Goal: Task Accomplishment & Management: Manage account settings

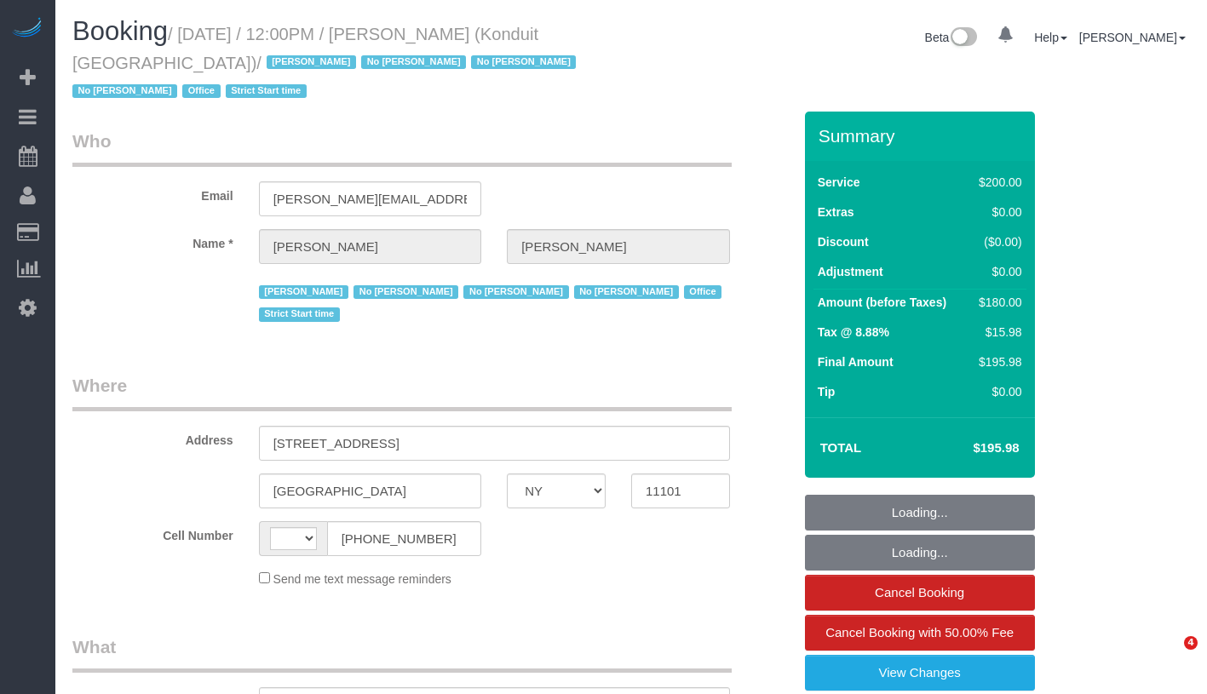
select select "NY"
select select "string:[GEOGRAPHIC_DATA]"
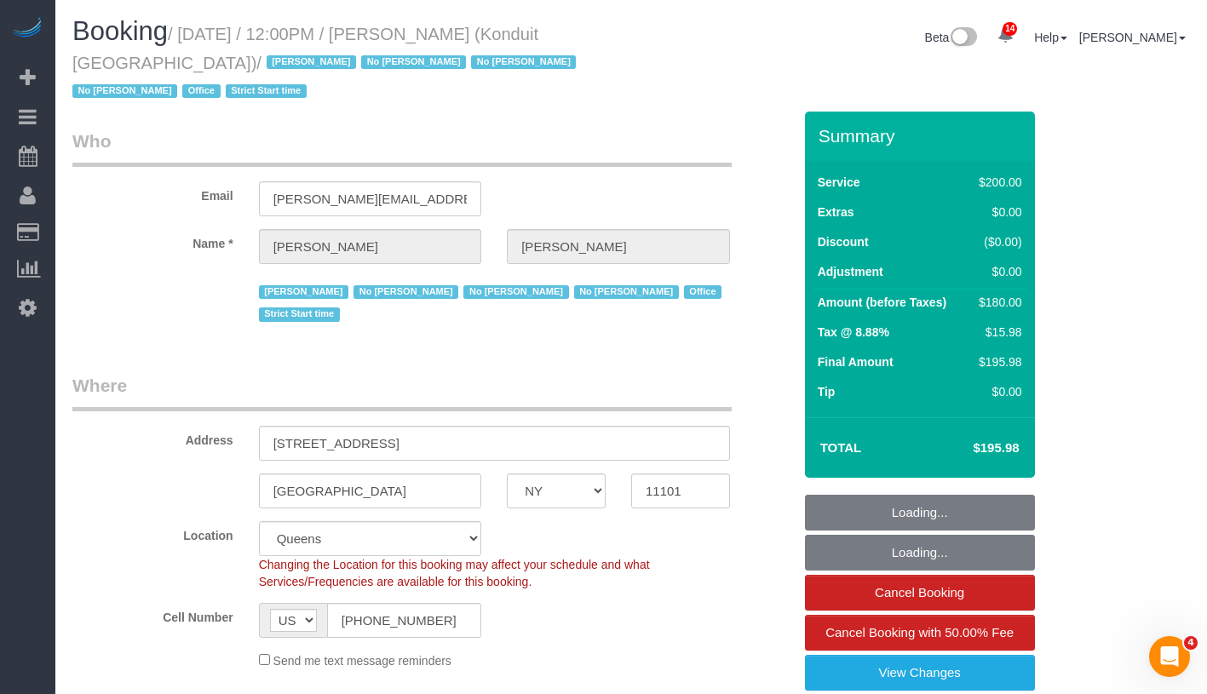
select select "string:stripe-pm_1NfNQN4VGloSiKo7q4HqAMcj"
select select "spot1"
select select "number:89"
select select "number:90"
select select "number:15"
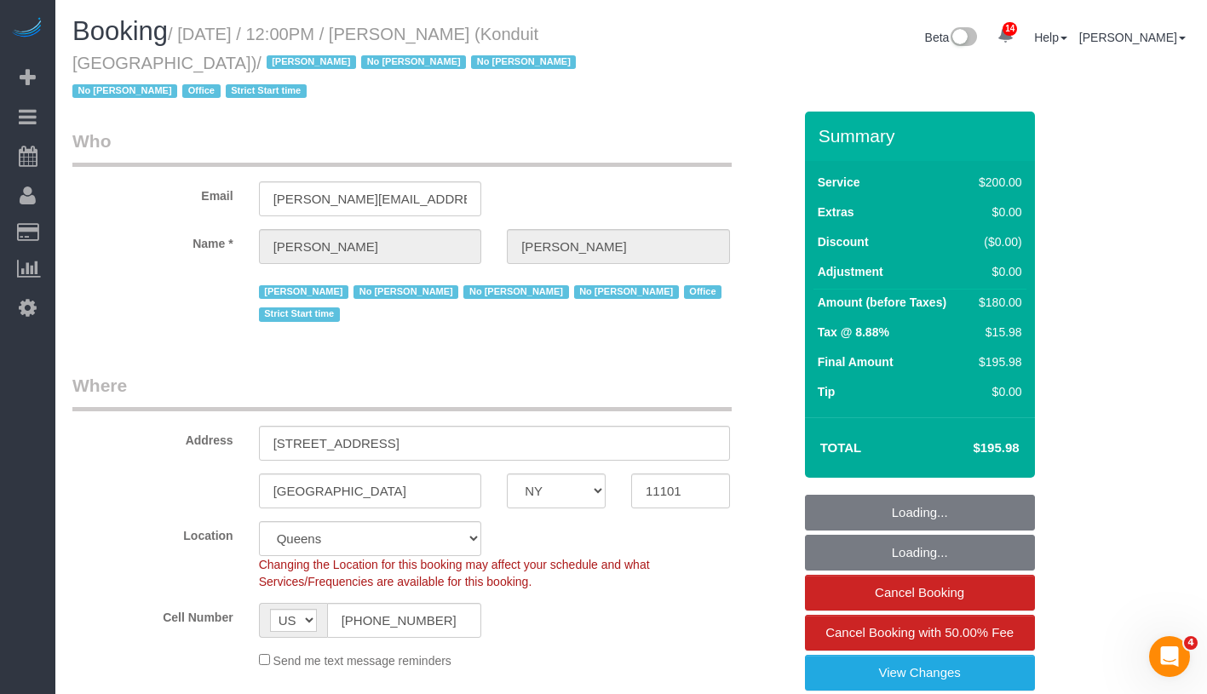
select select "number:5"
select select "object:925"
select select "150"
select select "object:1391"
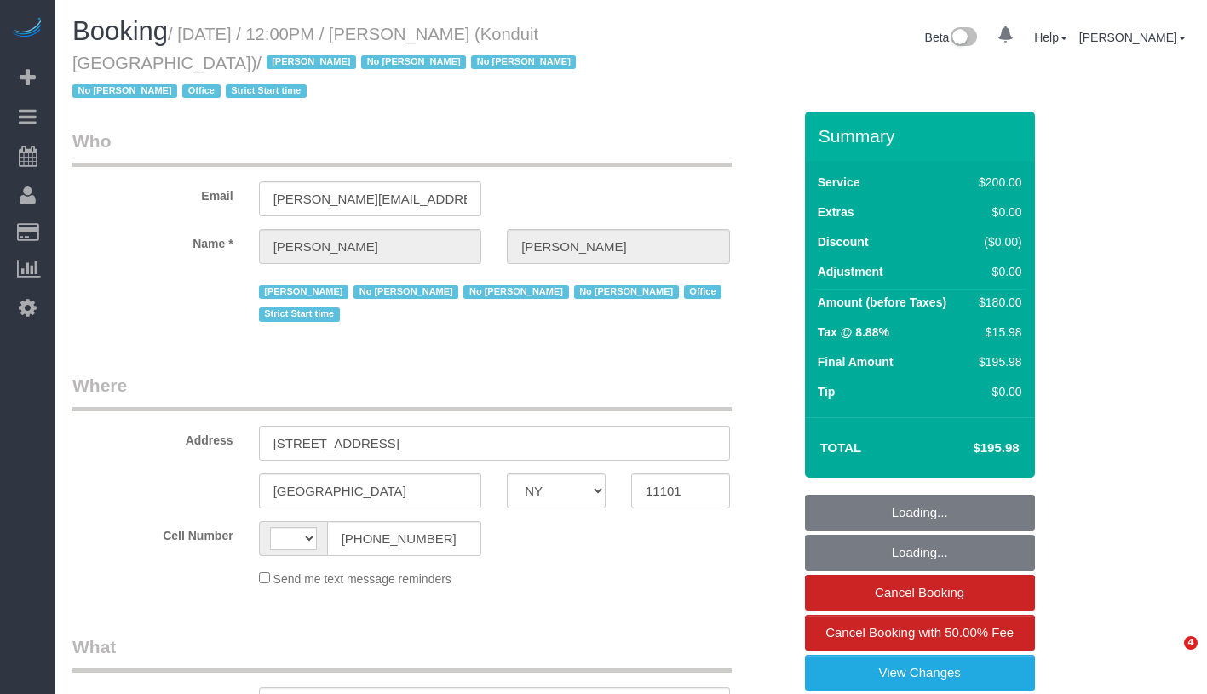
select select "NY"
select select "string:[GEOGRAPHIC_DATA]"
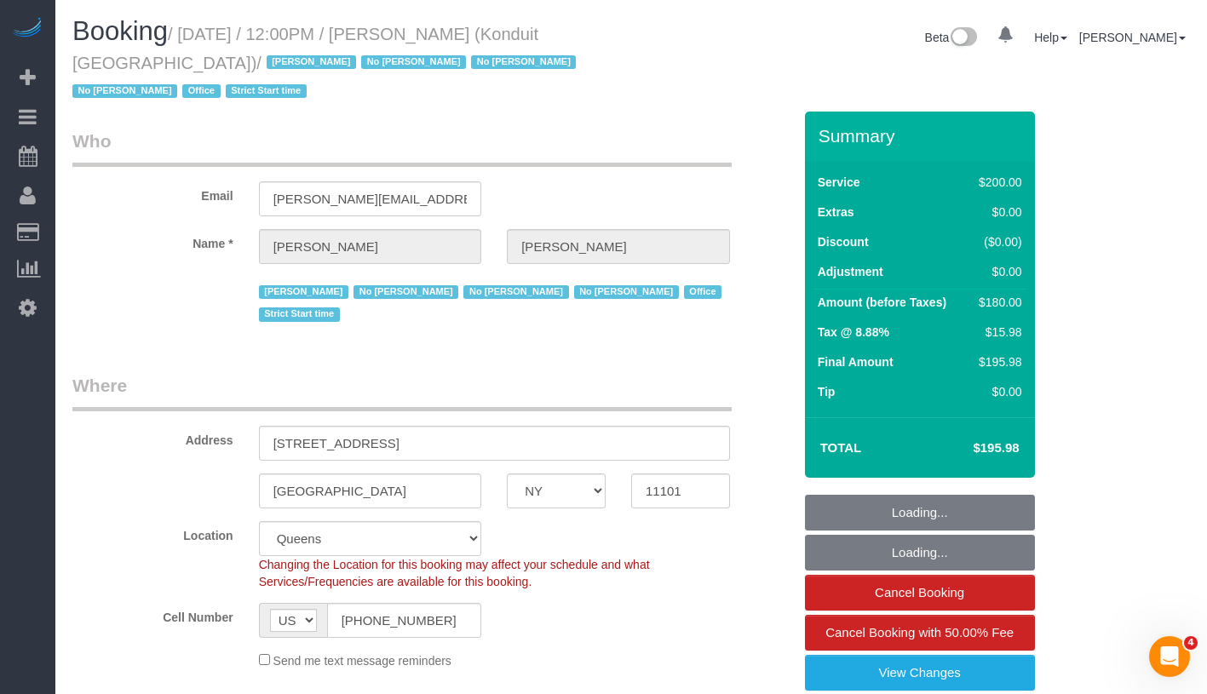
select select "object:777"
select select "string:stripe-pm_1NfNQN4VGloSiKo7q4HqAMcj"
select select "spot1"
select select "number:89"
select select "number:90"
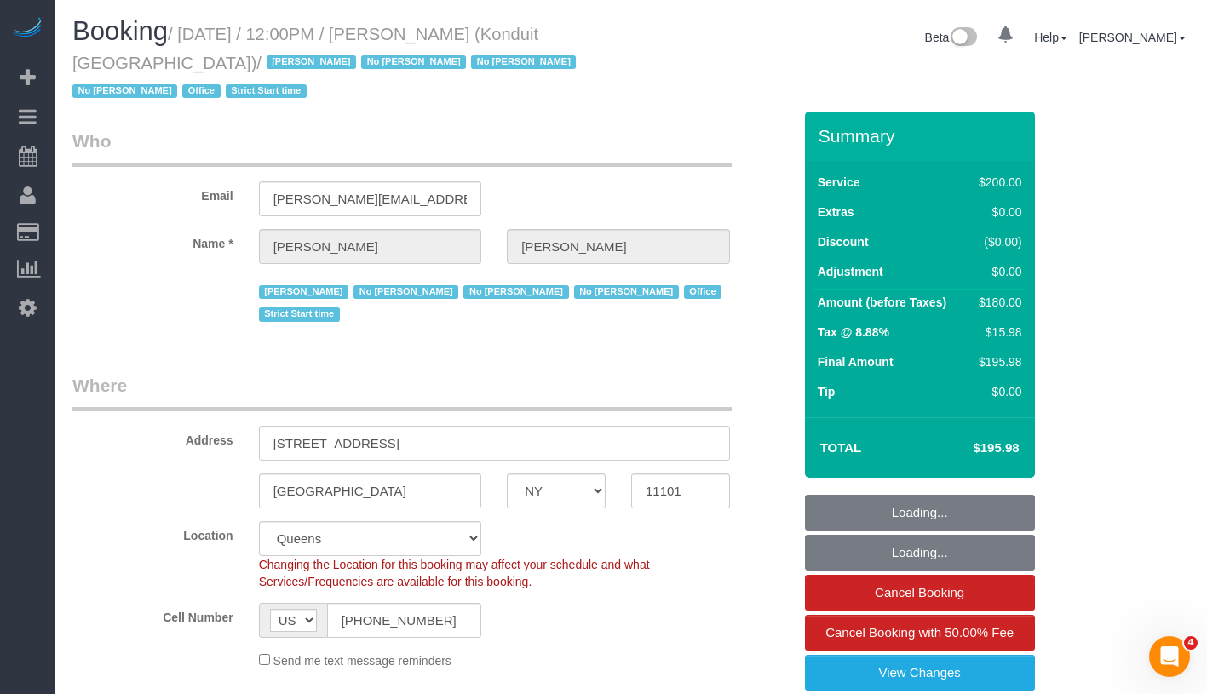
select select "number:15"
select select "number:5"
select select "150"
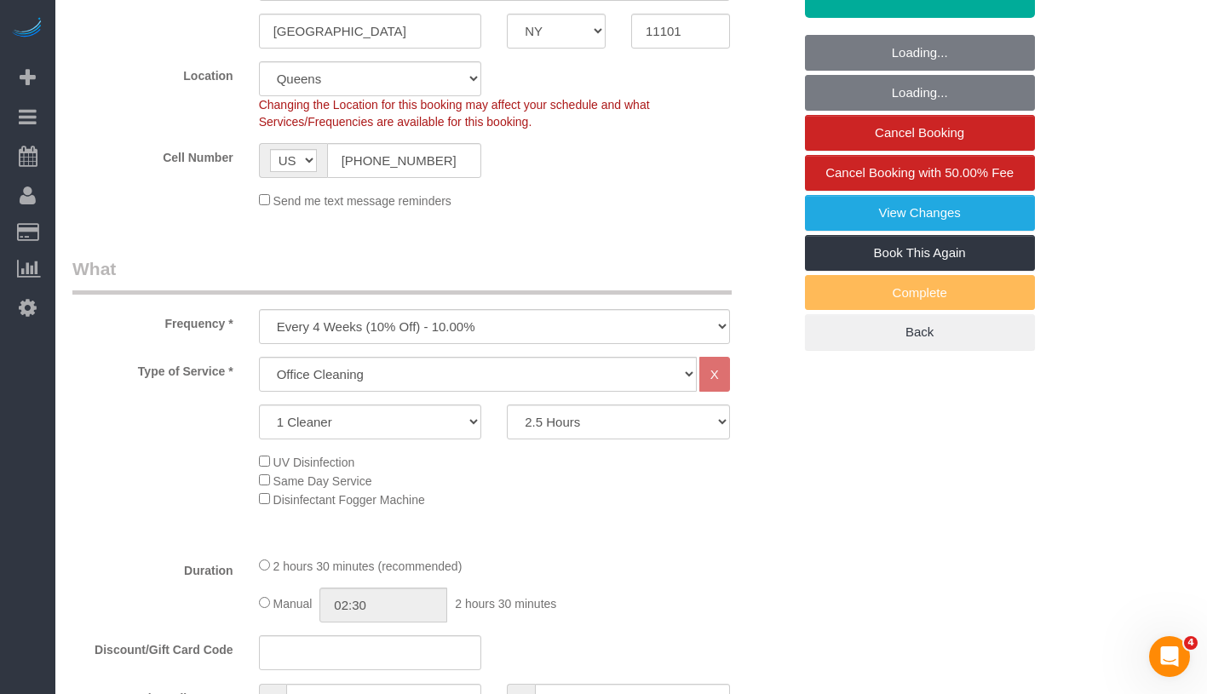
select select "object:1391"
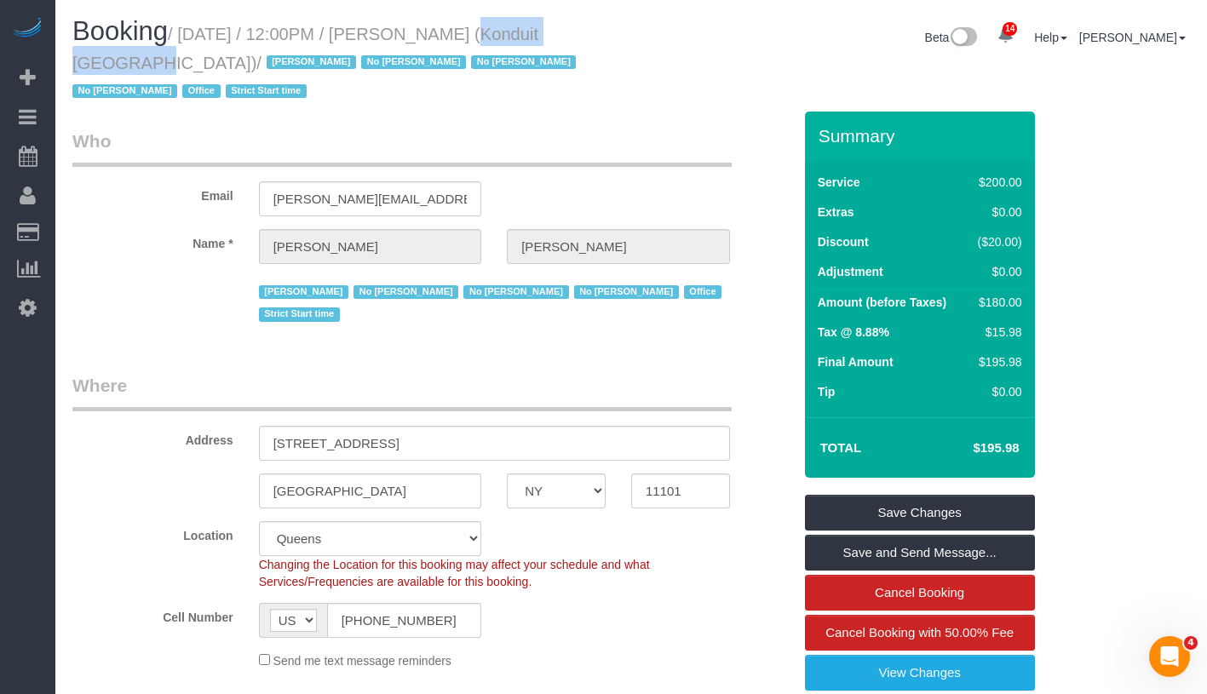
drag, startPoint x: 445, startPoint y: 32, endPoint x: 596, endPoint y: 32, distance: 151.6
click at [596, 32] on h1 "Booking / September 09, 2025 / 12:00PM / Elizabeth Bethea (Konduit NYC) / Jacky…" at bounding box center [345, 60] width 546 height 87
copy small "Elizabeth Bethea"
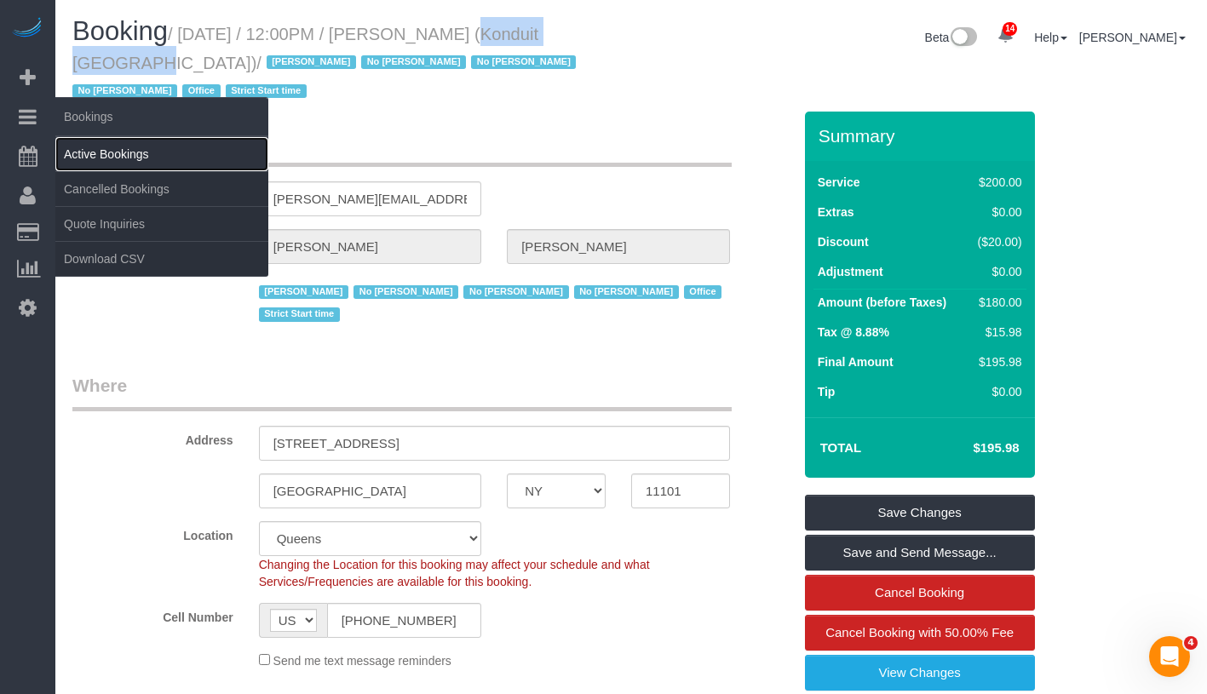
click at [145, 147] on link "Active Bookings" at bounding box center [161, 154] width 213 height 34
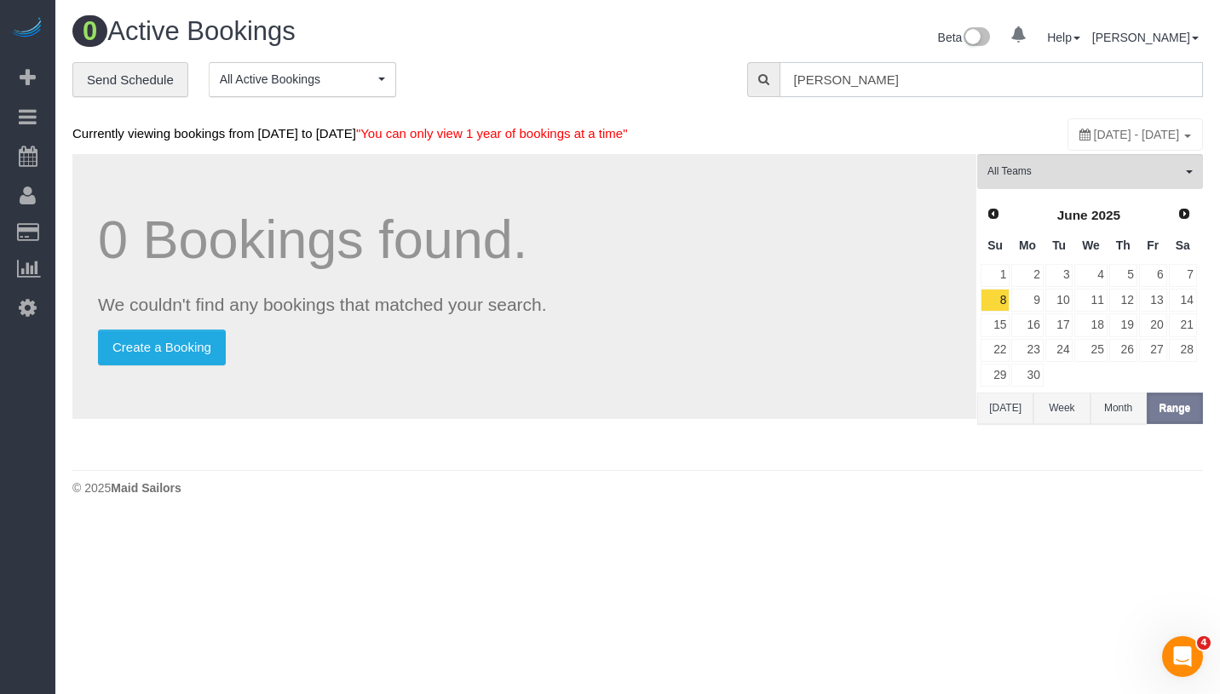
click at [947, 79] on input "Elizabeth Bethea" at bounding box center [990, 79] width 423 height 35
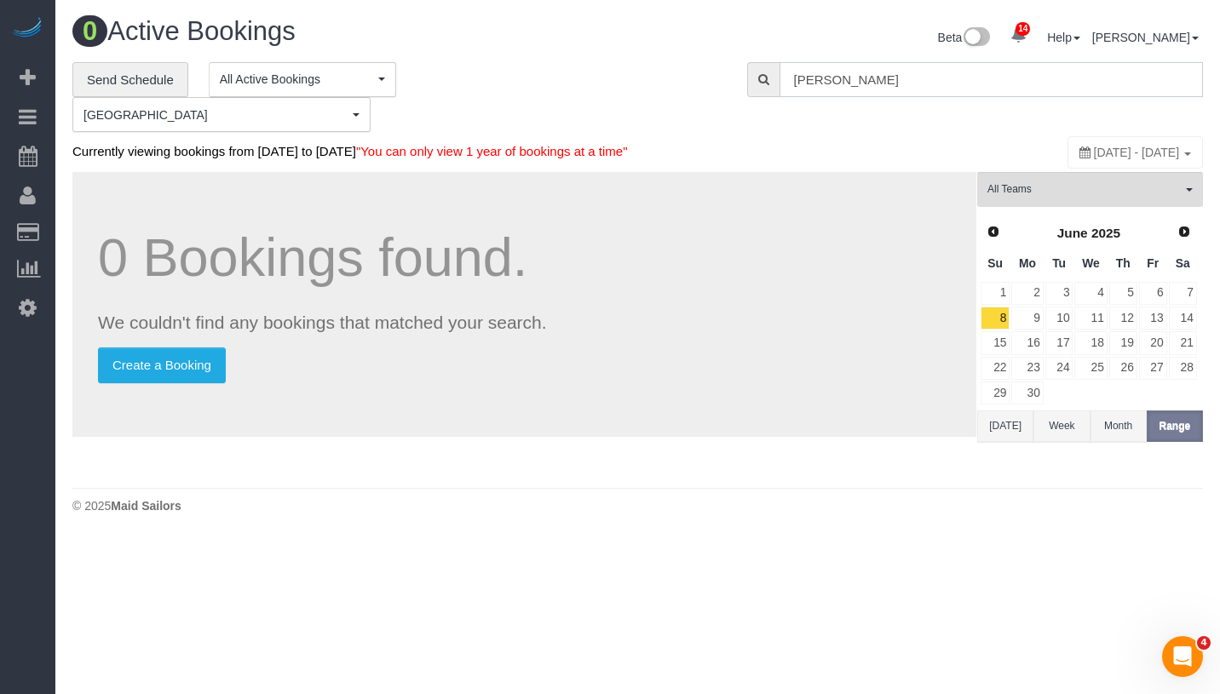
click at [947, 79] on input "Elizabeth Bethea" at bounding box center [990, 79] width 423 height 35
paste input "text"
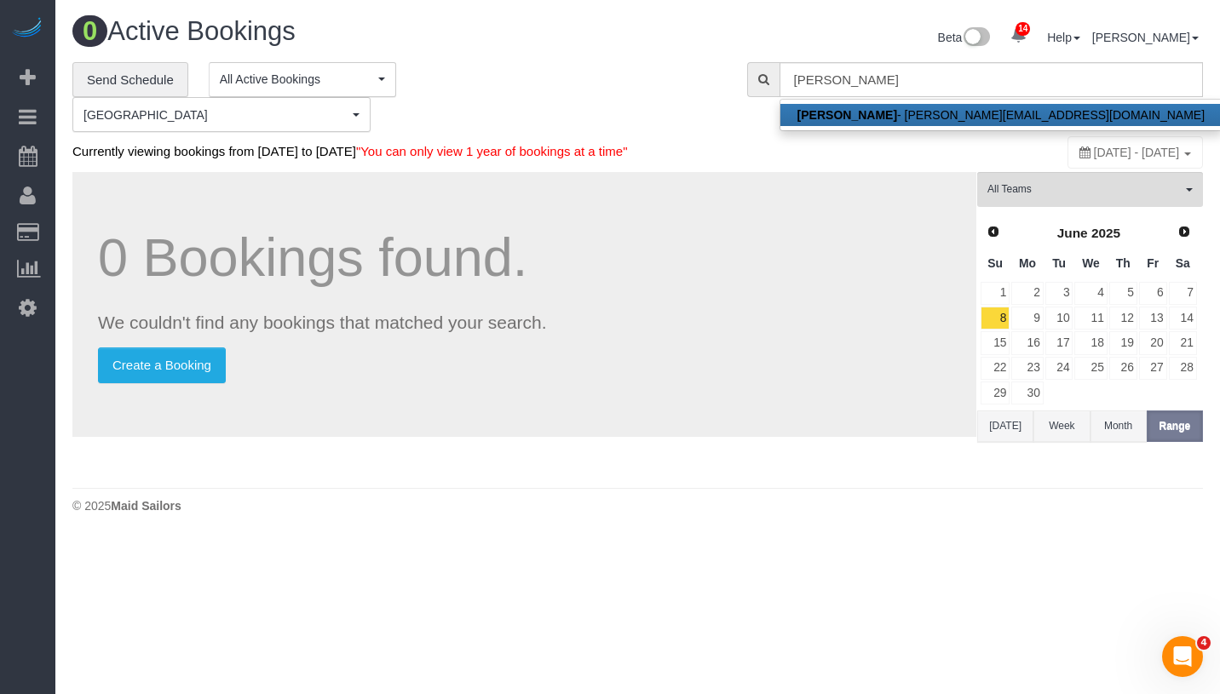
click at [888, 109] on strong "Elizabeth Bethea" at bounding box center [847, 115] width 100 height 14
type input "[PERSON_NAME][EMAIL_ADDRESS][DOMAIN_NAME]"
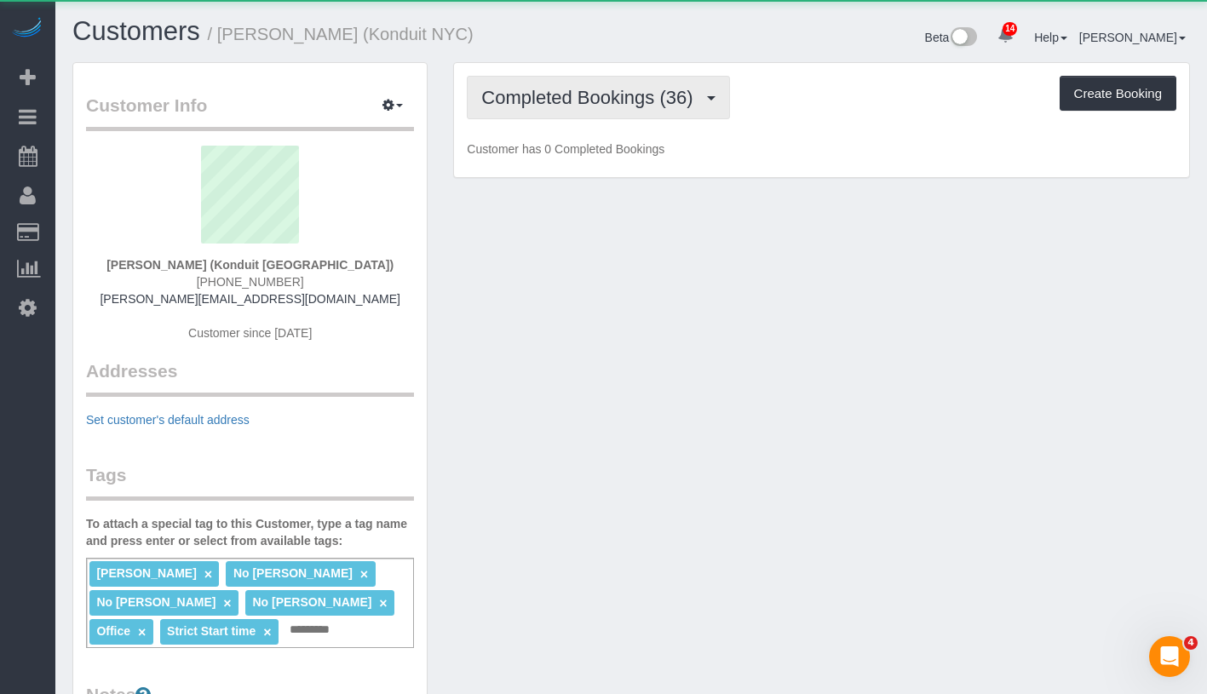
click at [596, 93] on span "Completed Bookings (36)" at bounding box center [591, 97] width 220 height 21
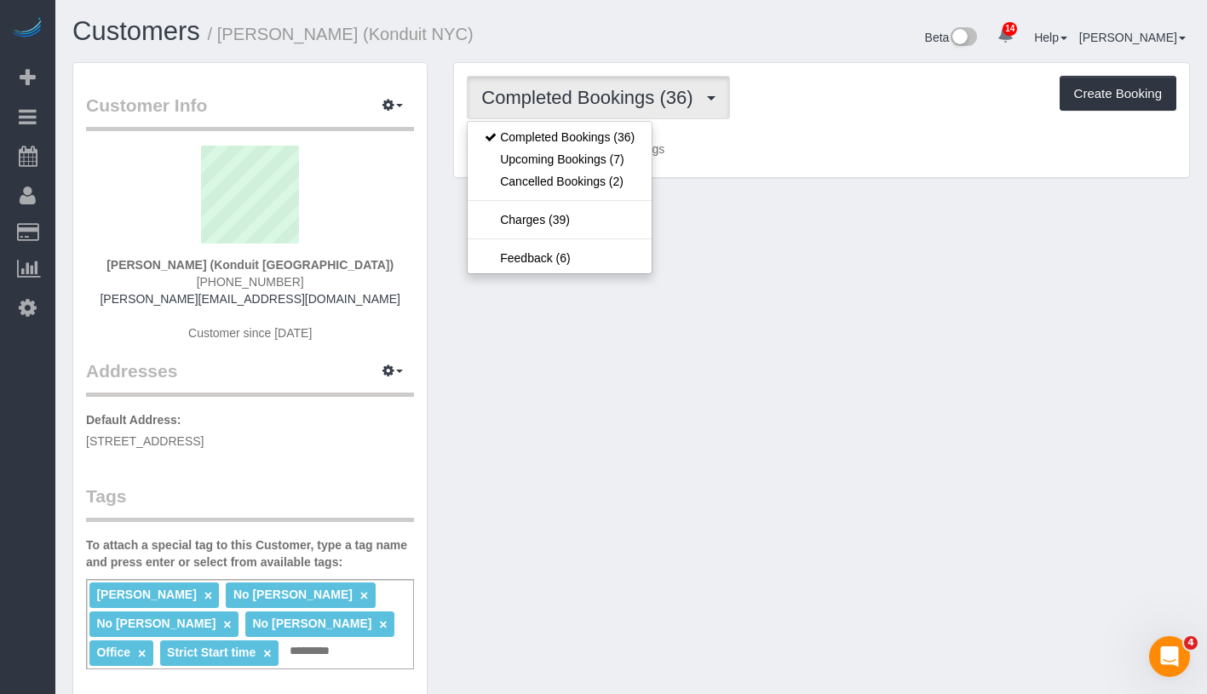
click at [826, 110] on div "Completed Bookings (36) Completed Bookings (36) Upcoming Bookings (7) Cancelled…" at bounding box center [822, 97] width 710 height 43
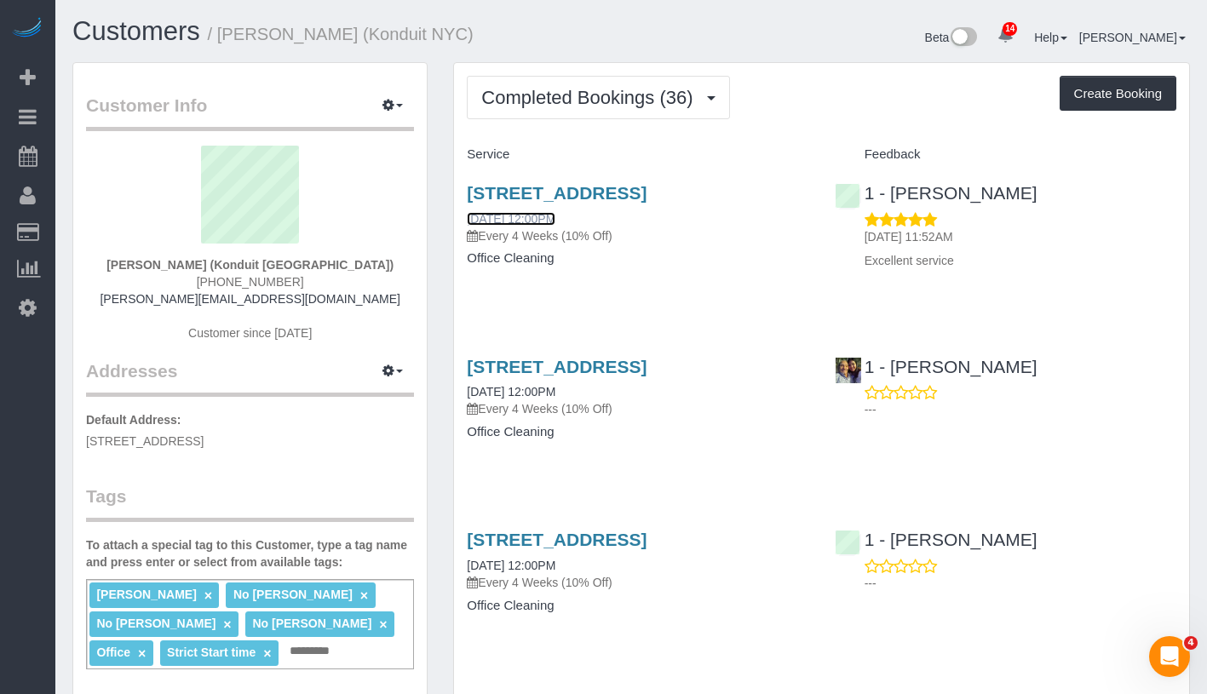
click at [541, 226] on link "08/12/2025 12:00PM" at bounding box center [511, 219] width 89 height 14
click at [546, 399] on link "07/15/2025 12:00PM" at bounding box center [511, 392] width 89 height 14
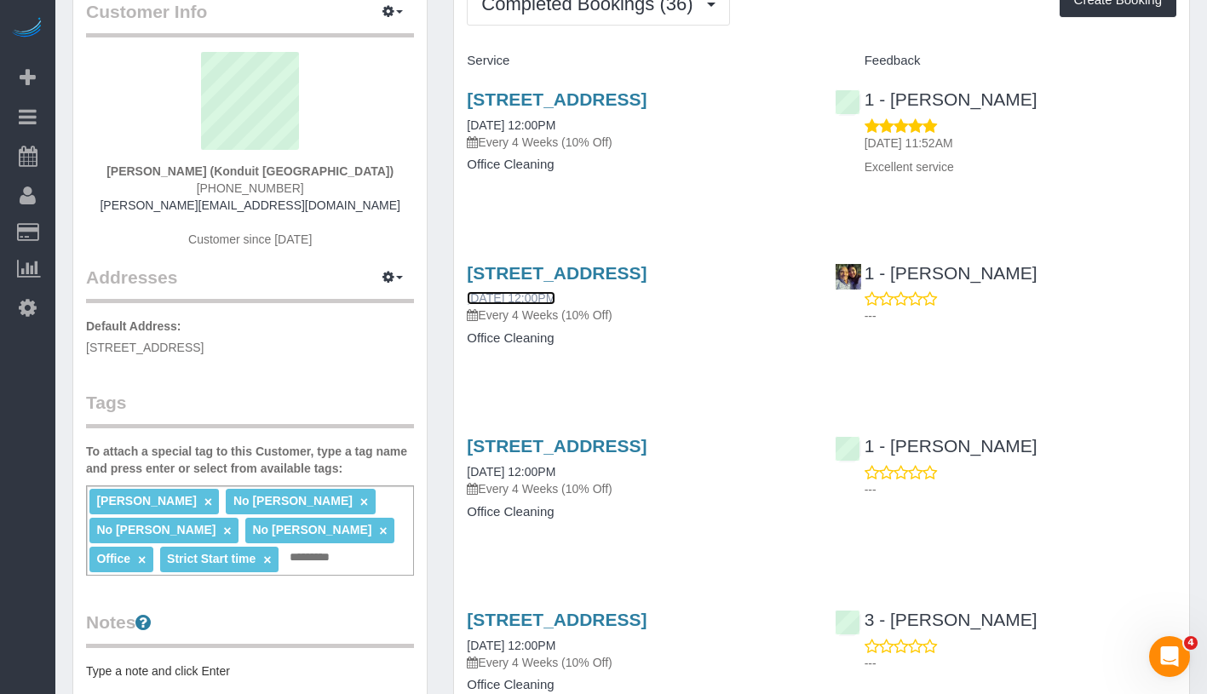
scroll to position [181, 0]
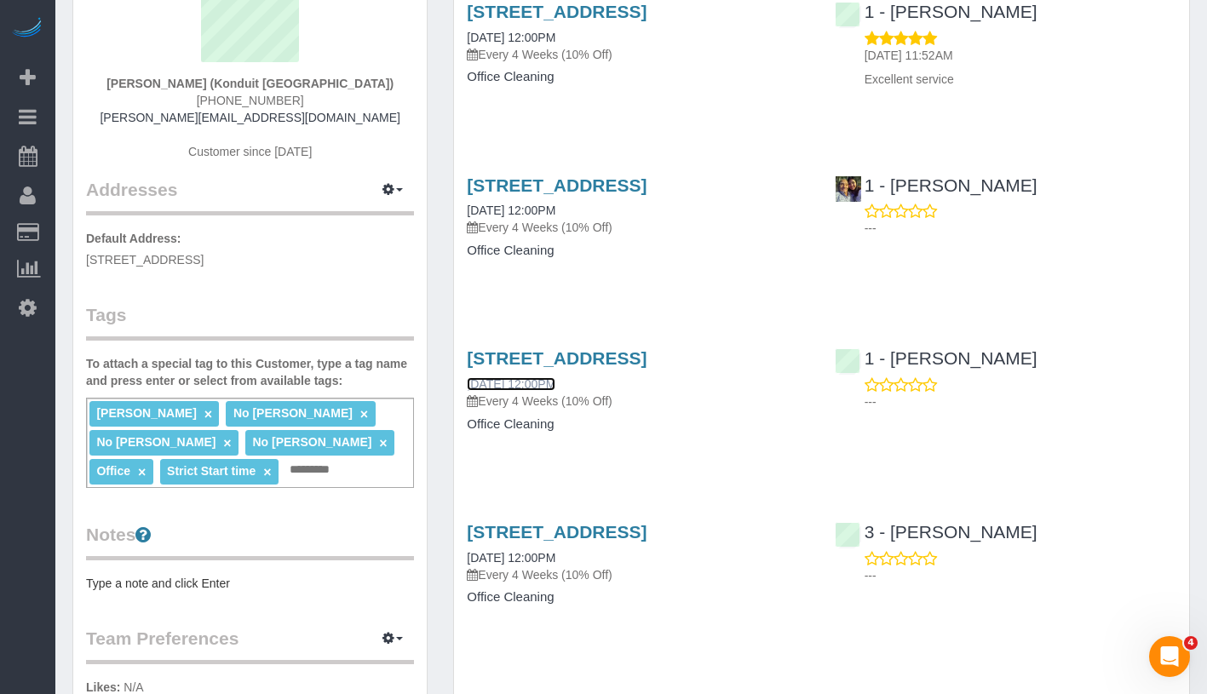
click at [543, 391] on link "06/17/2025 12:00PM" at bounding box center [511, 384] width 89 height 14
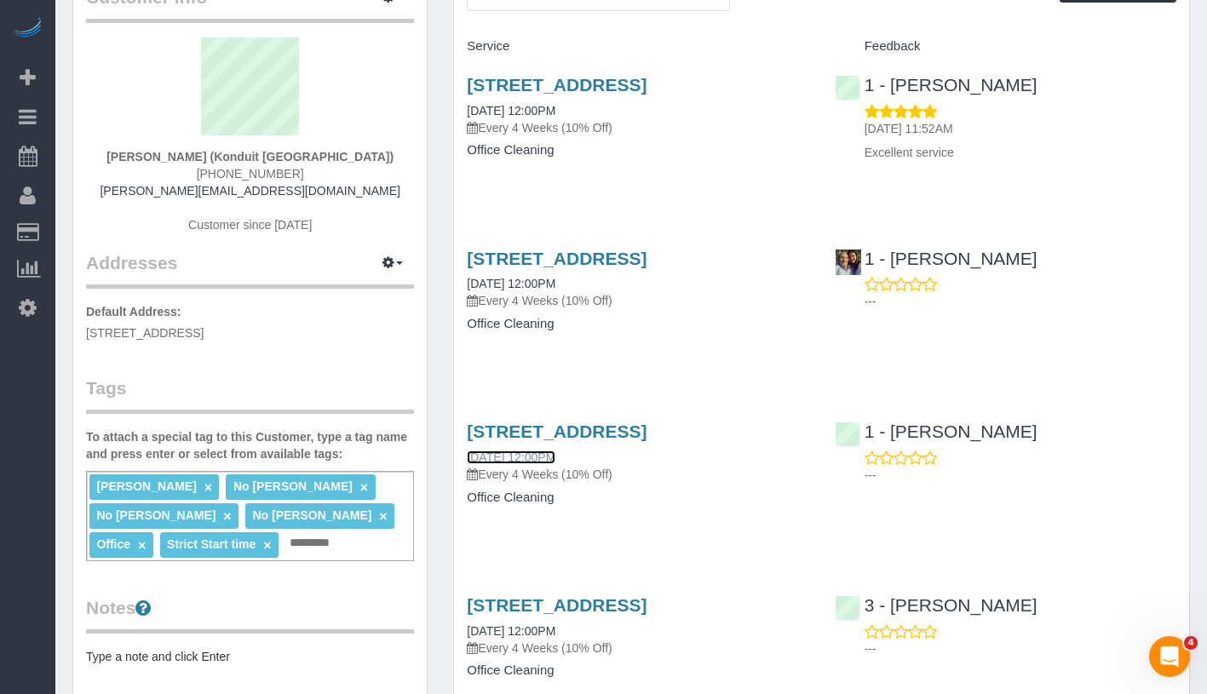
scroll to position [301, 0]
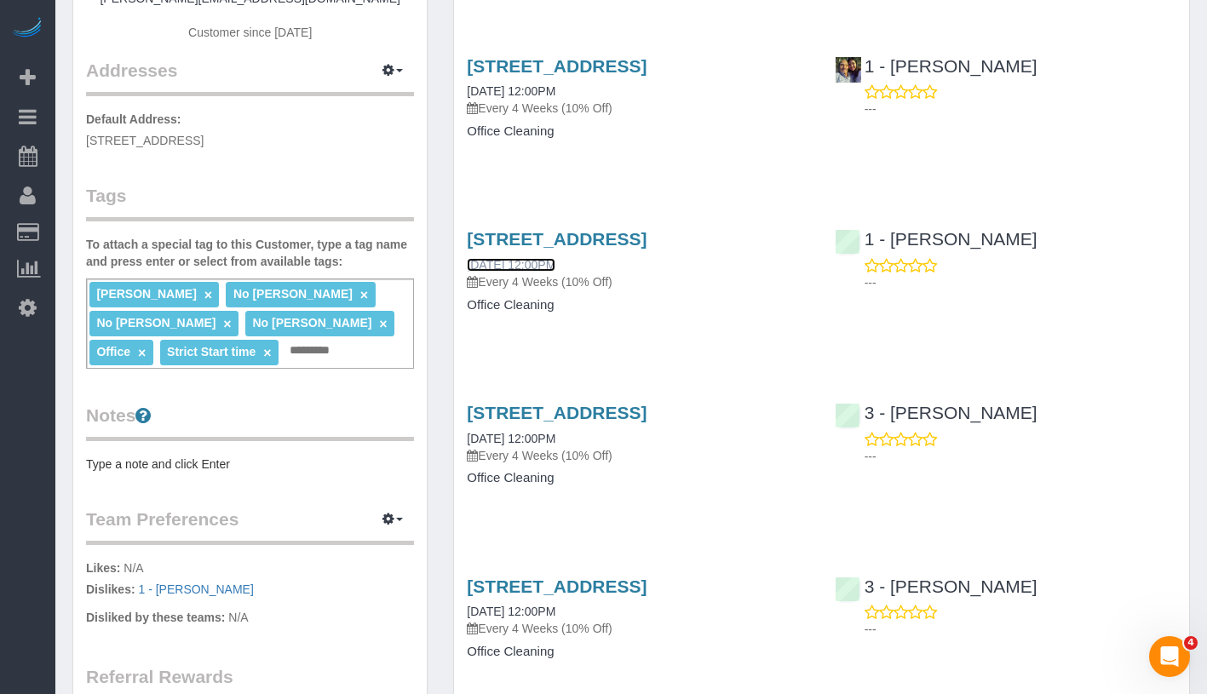
click at [555, 272] on link "06/17/2025 12:00PM" at bounding box center [511, 265] width 89 height 14
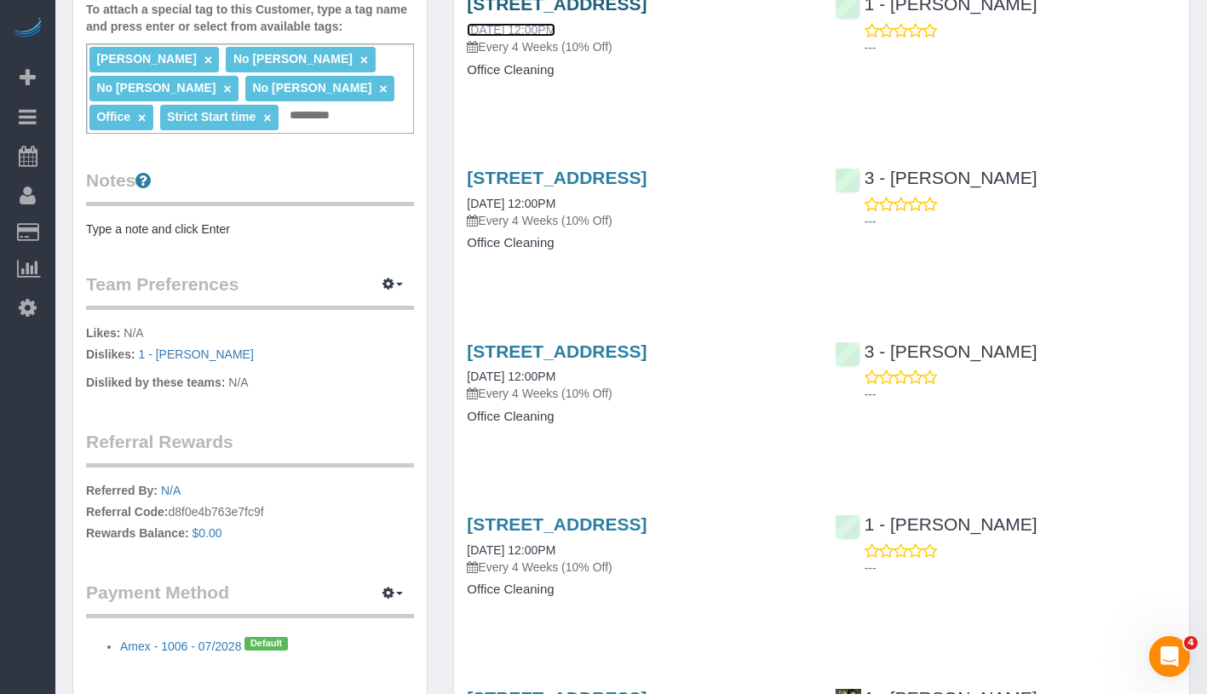
scroll to position [573, 0]
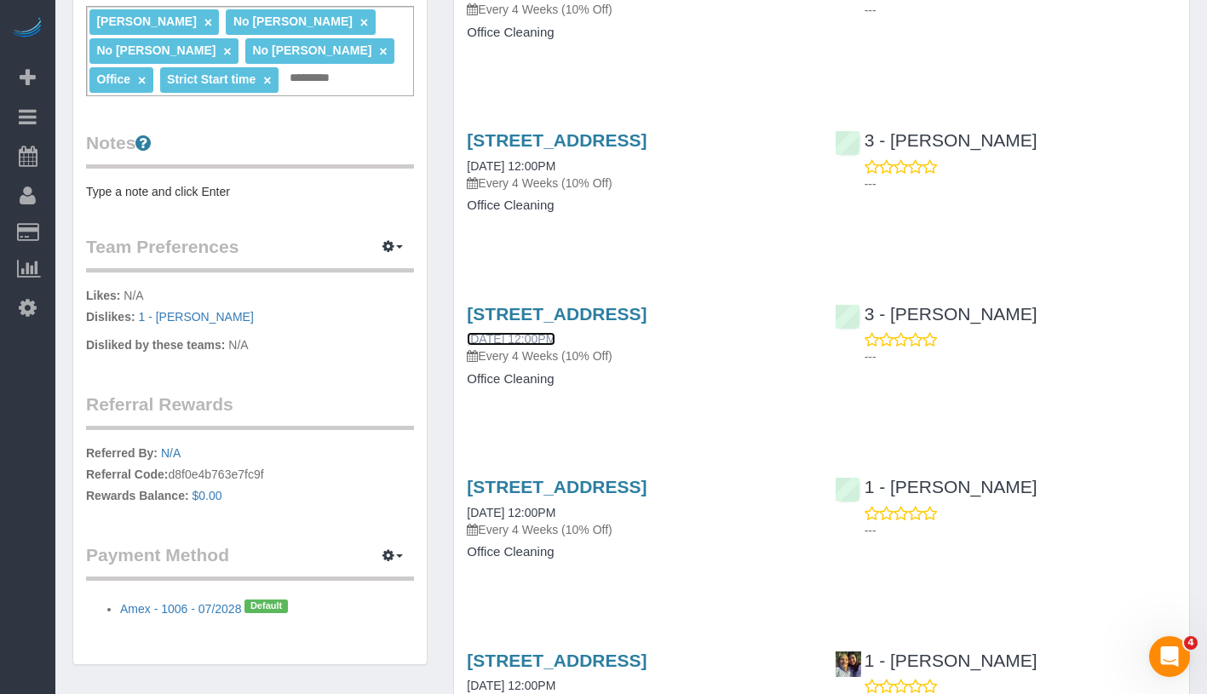
click at [543, 346] on link "04/22/2025 12:00PM" at bounding box center [511, 339] width 89 height 14
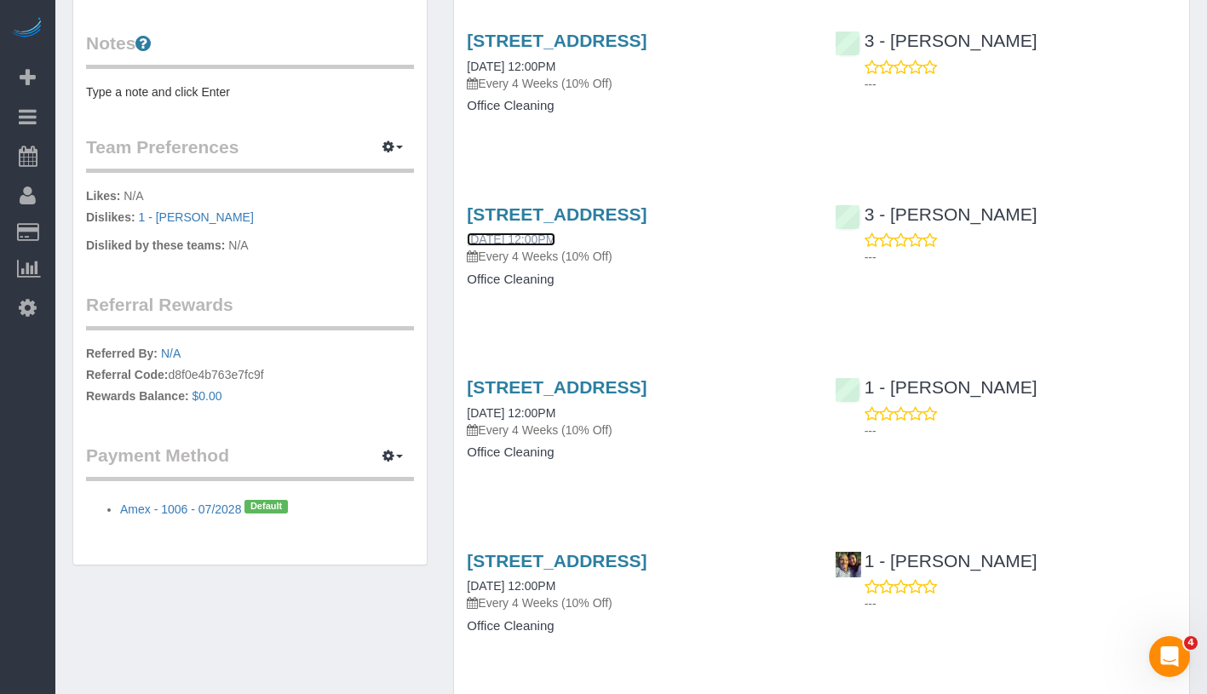
scroll to position [800, 0]
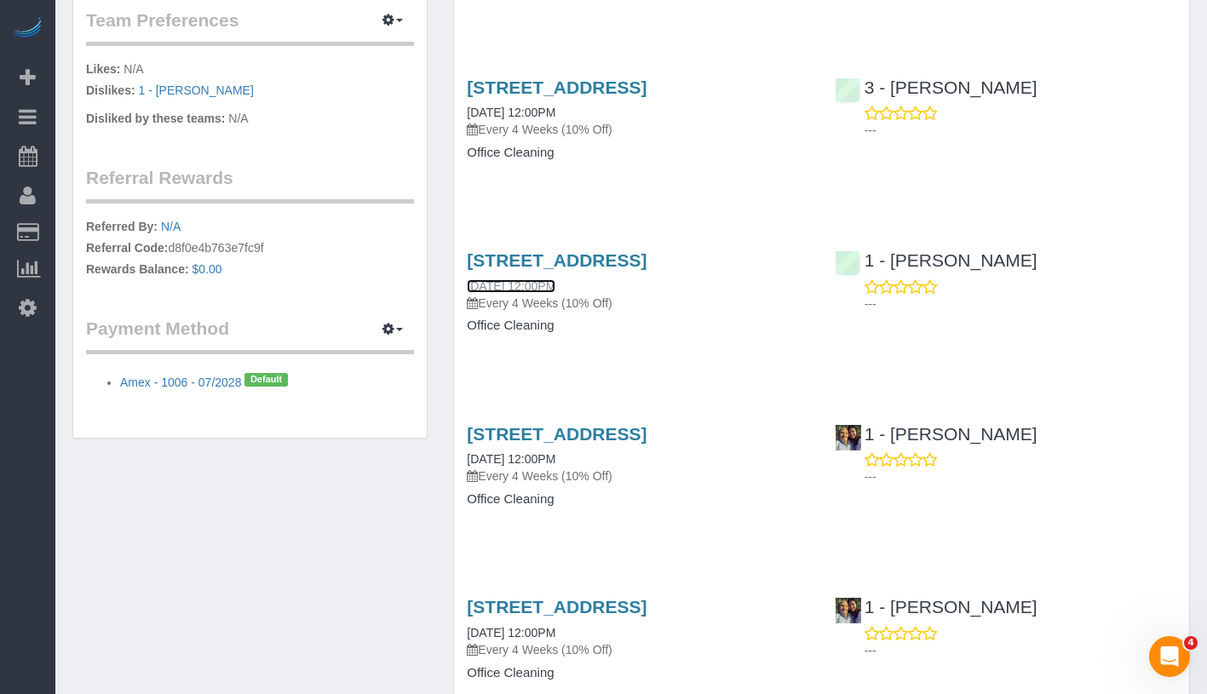
click at [543, 293] on link "03/25/2025 12:00PM" at bounding box center [511, 286] width 89 height 14
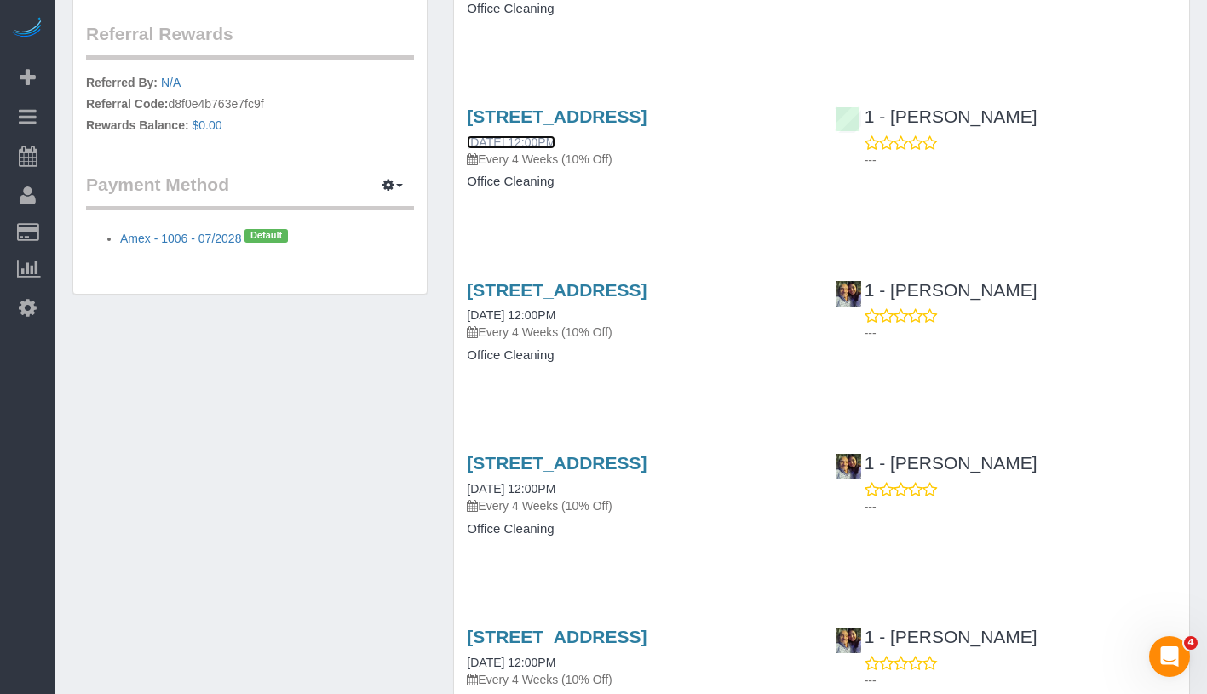
scroll to position [1135, 0]
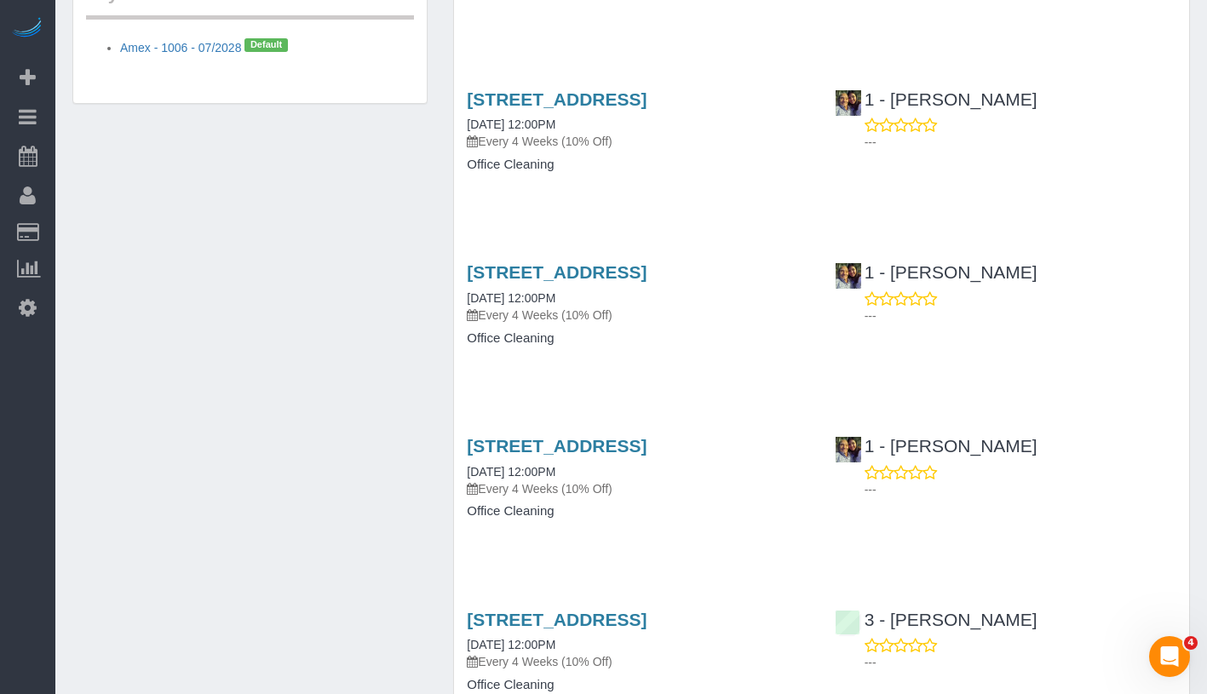
click at [568, 151] on div "5-21 46th Rd, Long Island City, NY 11101 02/25/2025 12:00PM Every 4 Weeks (10% …" at bounding box center [638, 119] width 342 height 61
click at [555, 131] on link "02/25/2025 12:00PM" at bounding box center [511, 125] width 89 height 14
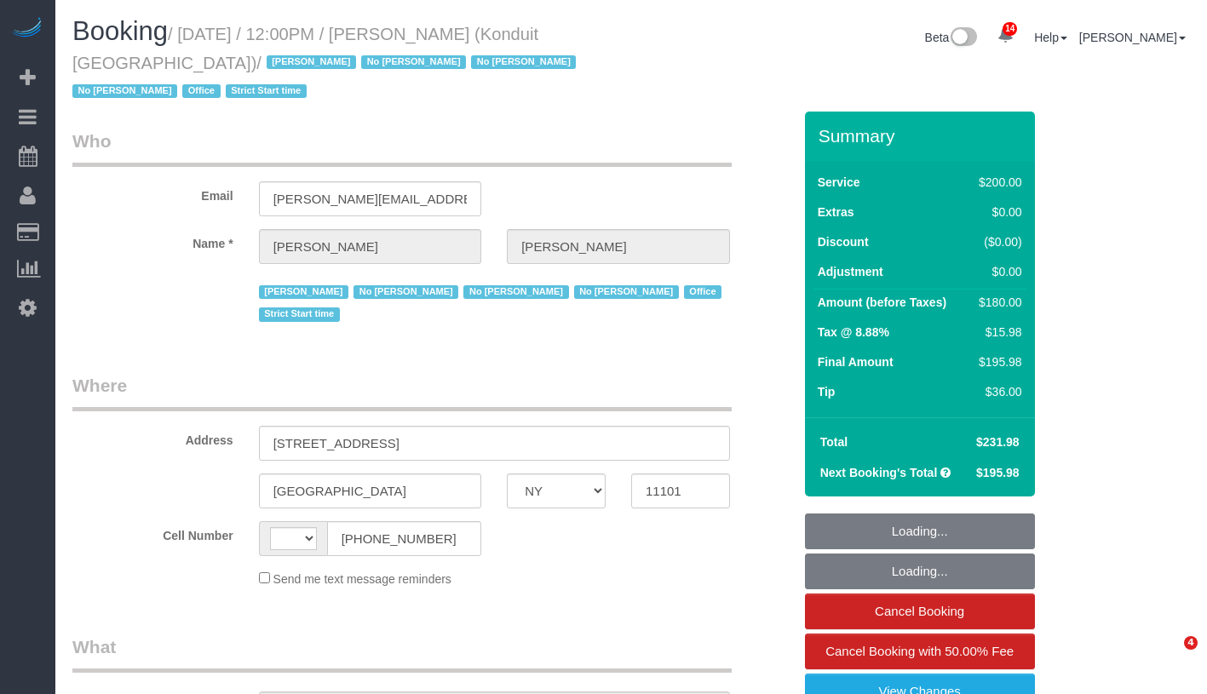
select select "NY"
select select "object:533"
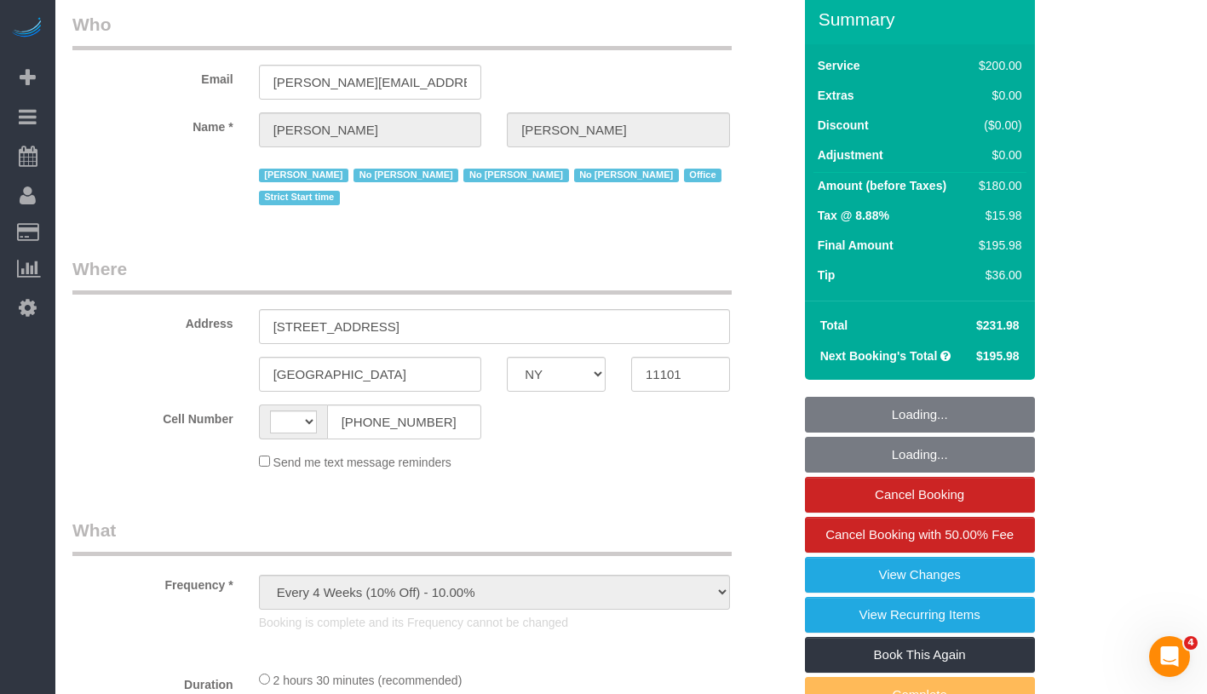
select select "string:stripe-pm_1NfNQN4VGloSiKo7q4HqAMcj"
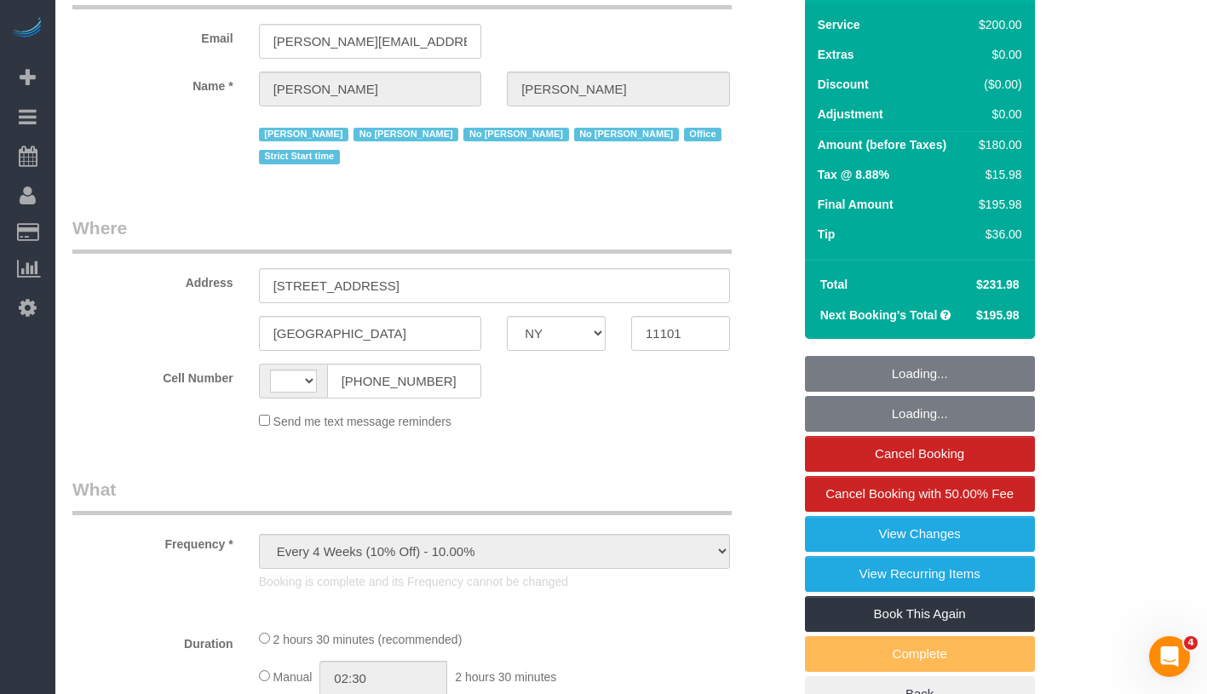
select select "string:[GEOGRAPHIC_DATA]"
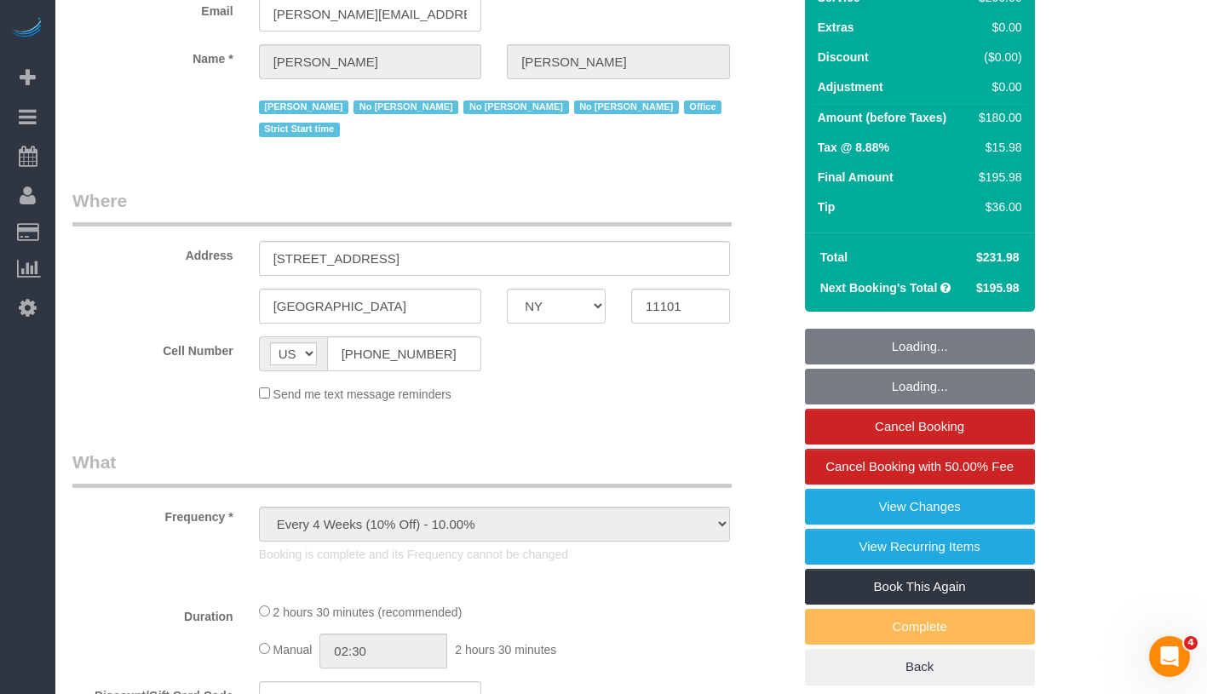
select select "number:89"
select select "number:90"
select select "number:15"
select select "number:5"
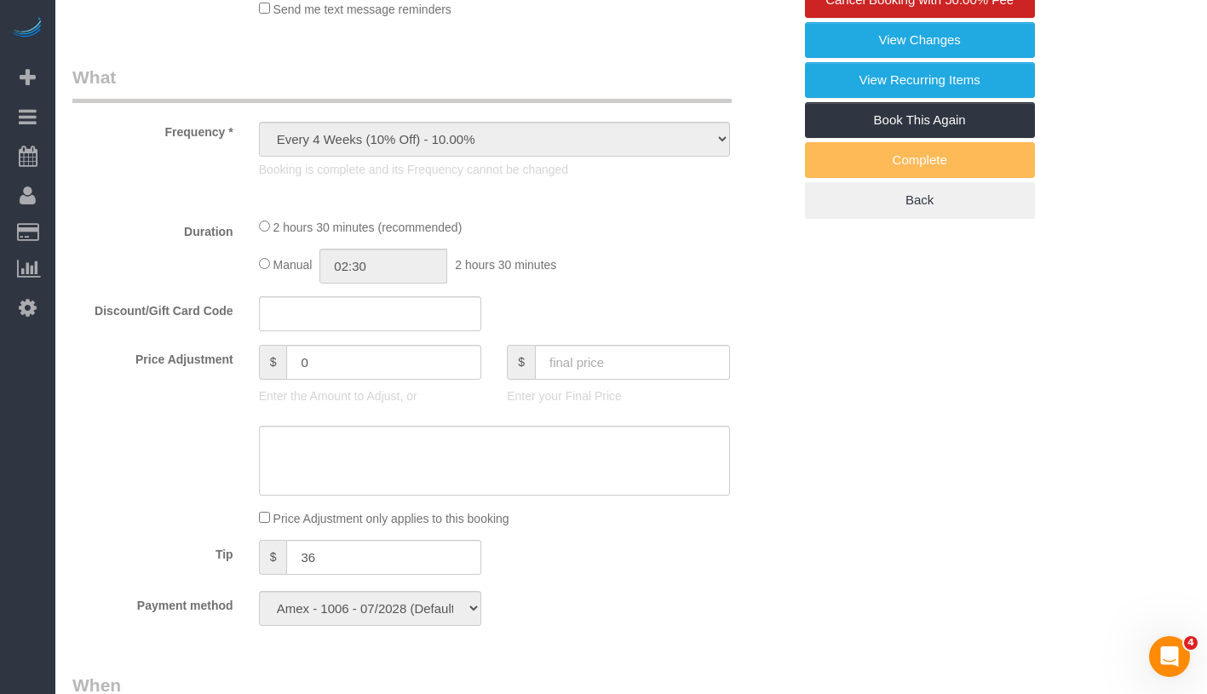
select select "150"
select select "spot1"
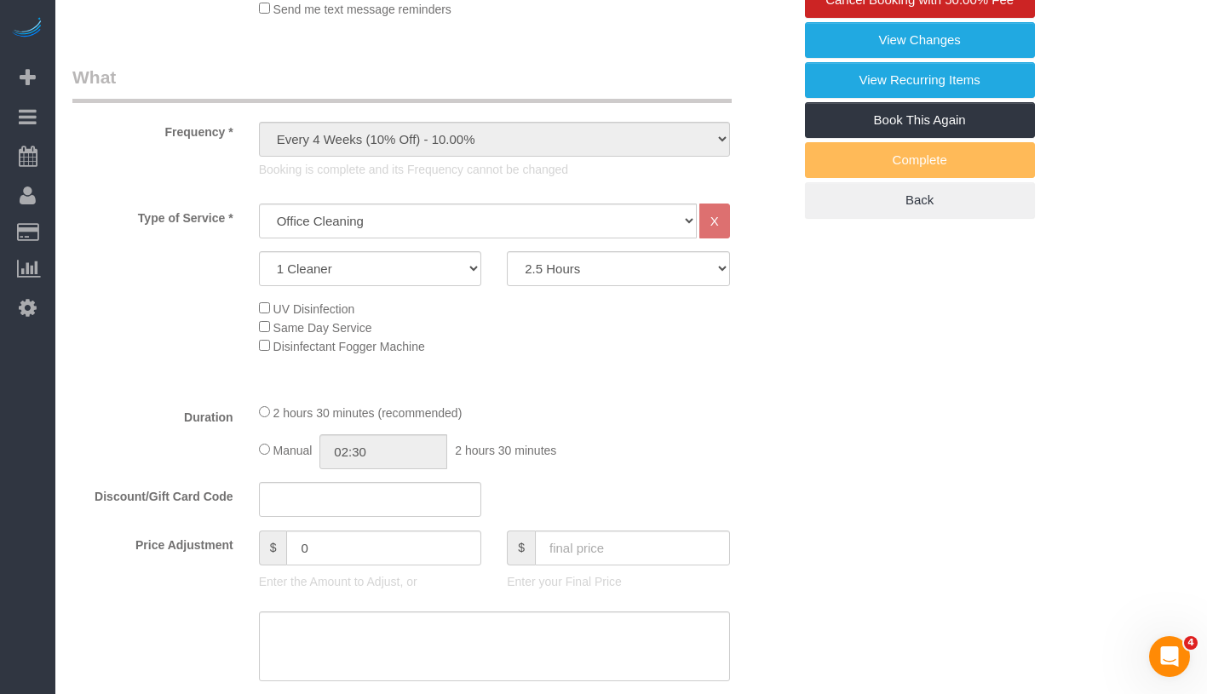
scroll to position [770, 0]
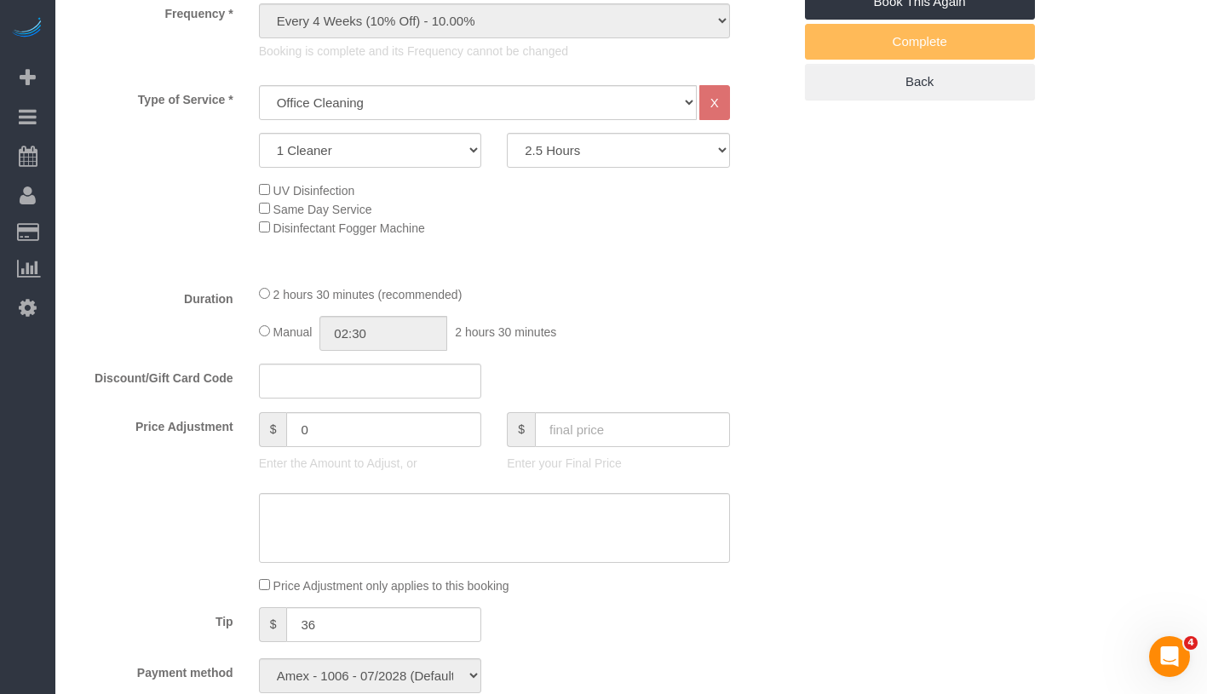
select select "object:1403"
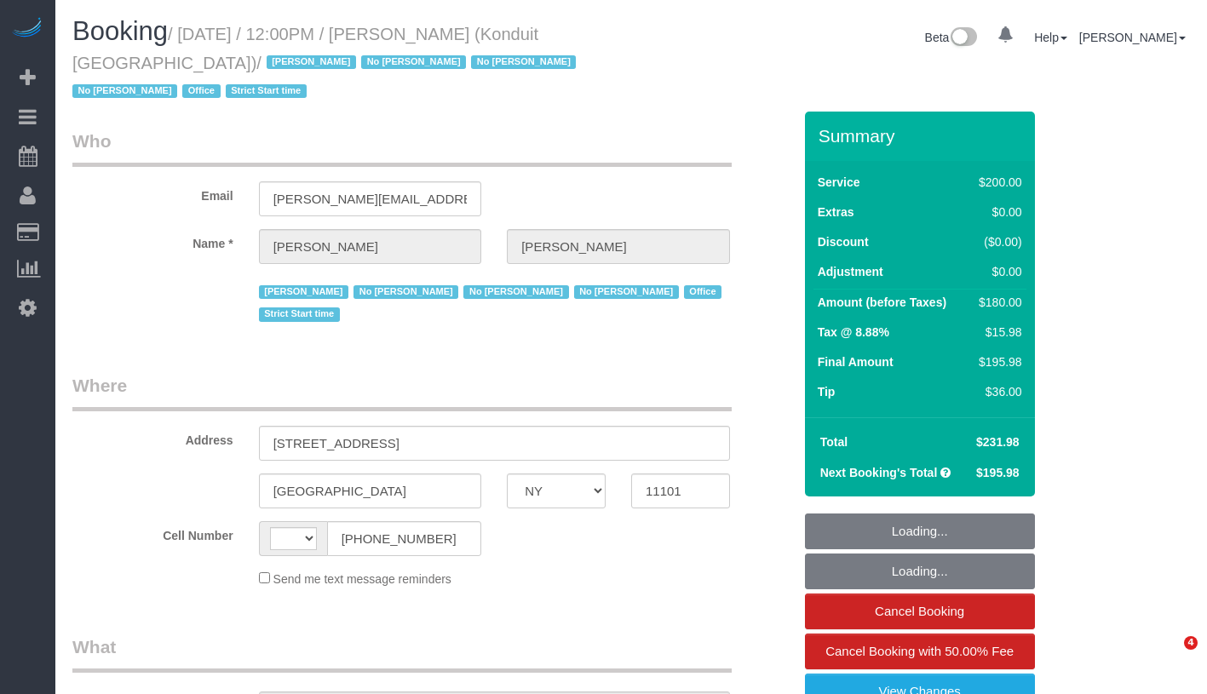
select select "NY"
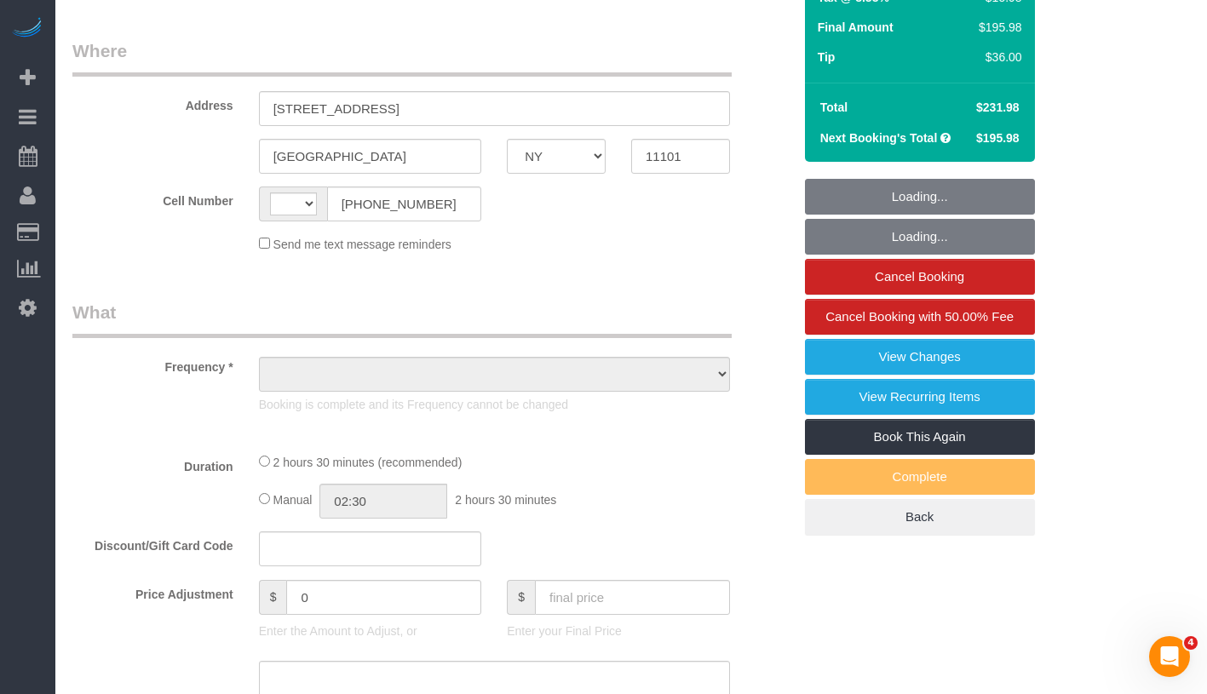
select select "string:[GEOGRAPHIC_DATA]"
select select "object:780"
select select "spot1"
select select "number:89"
select select "number:90"
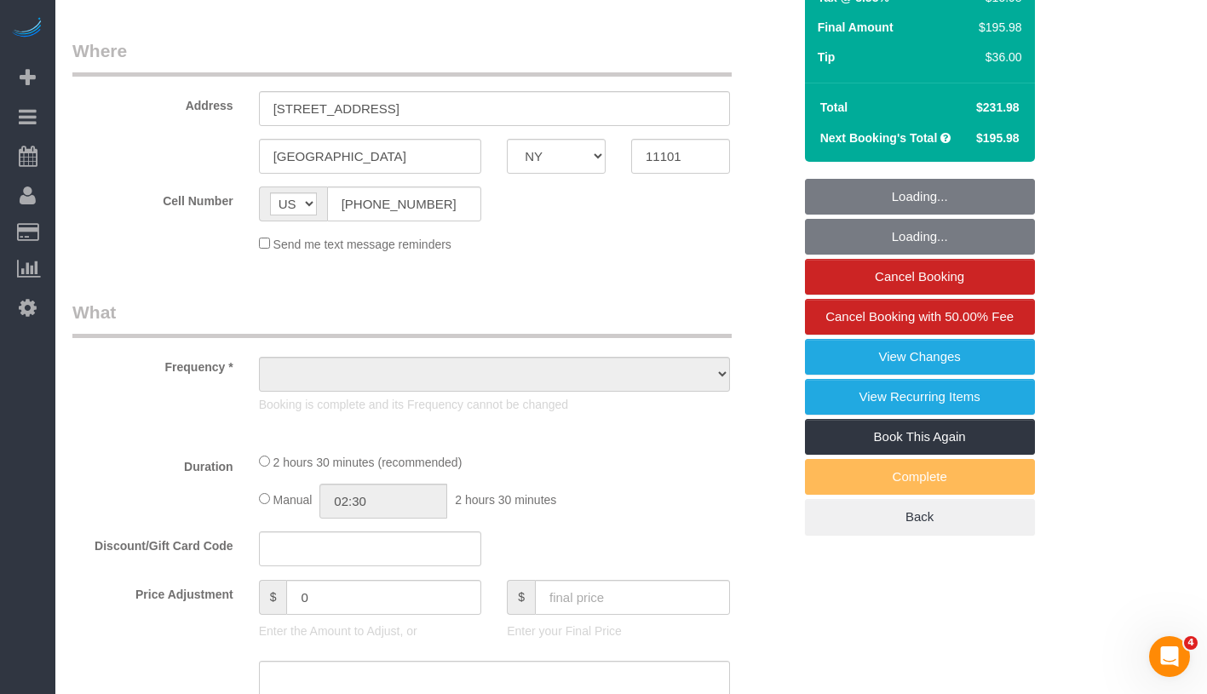
select select "number:15"
select select "number:5"
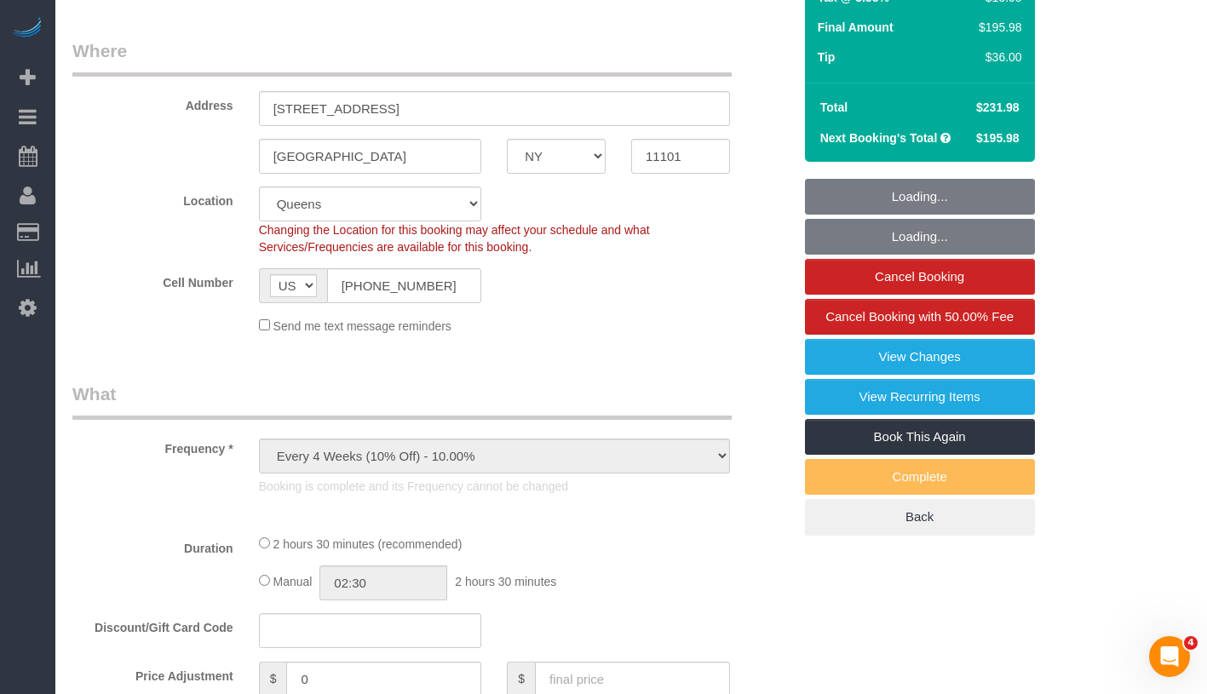
select select "string:stripe-pm_1NfNQN4VGloSiKo7q4HqAMcj"
select select "150"
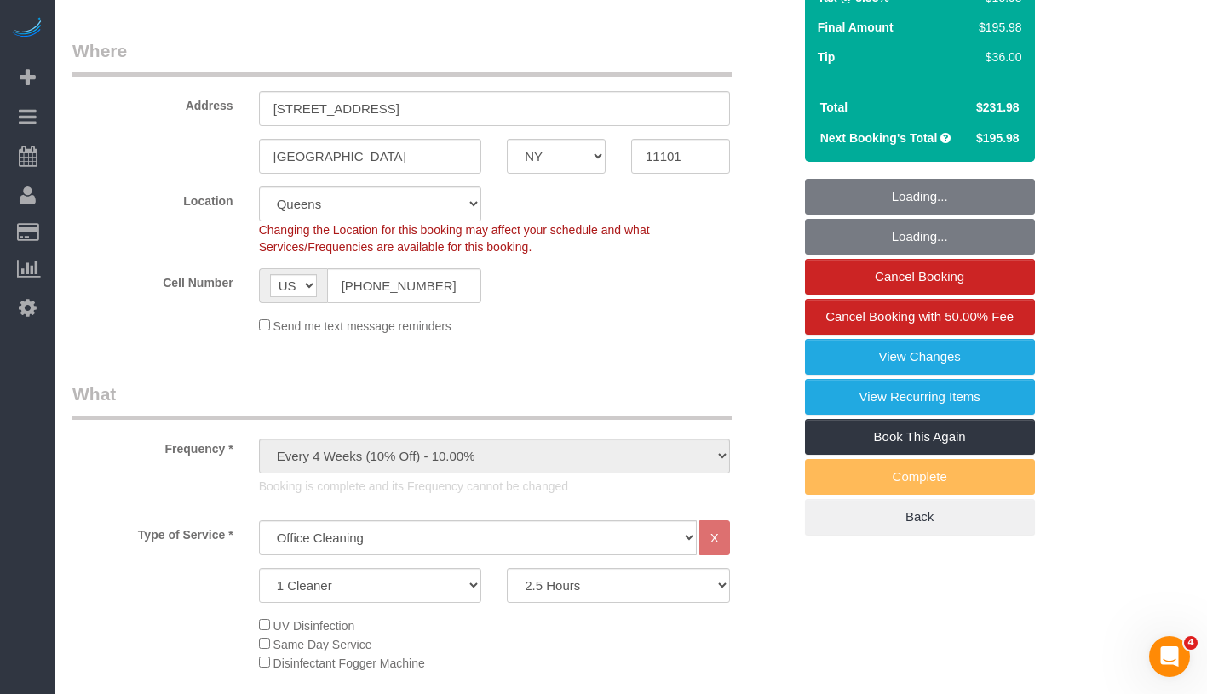
select select "object:1403"
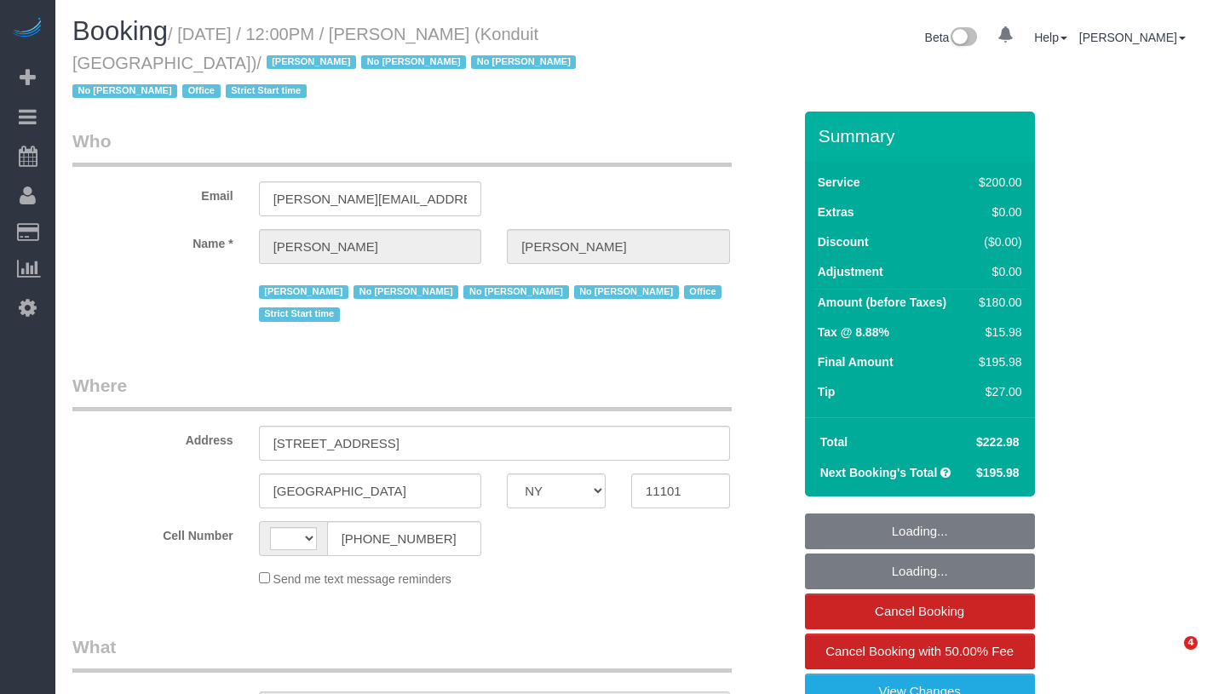
select select "NY"
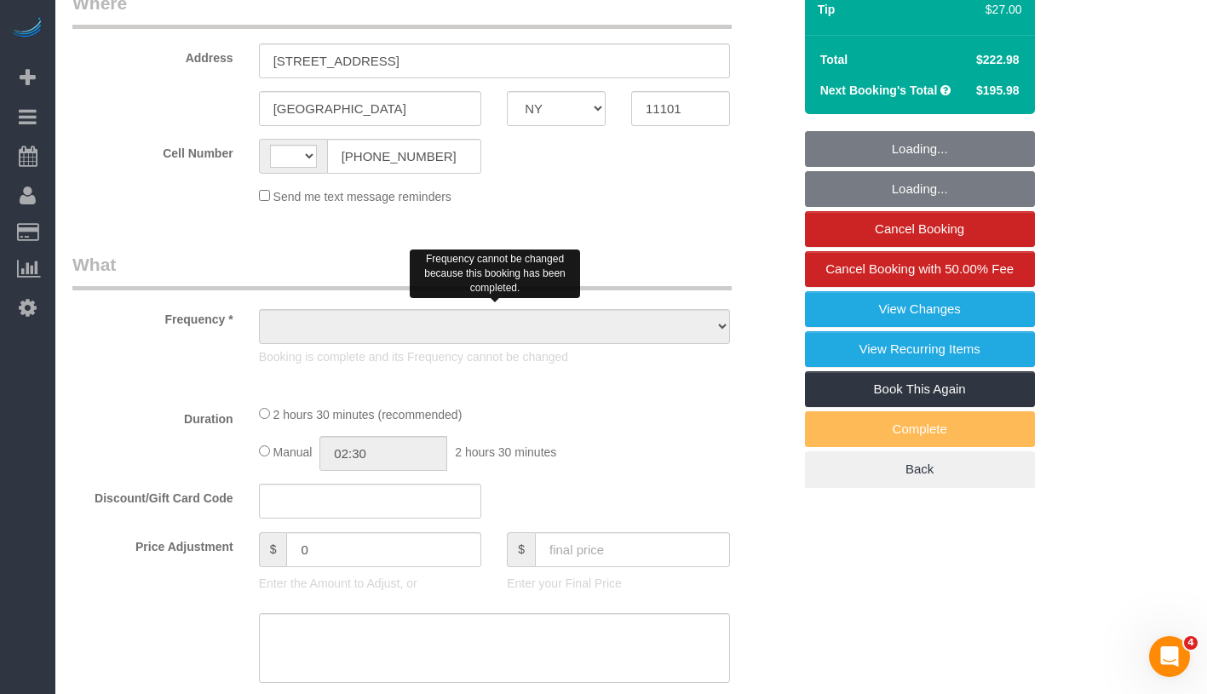
select select "string:[GEOGRAPHIC_DATA]"
select select "object:536"
select select "string:stripe-pm_1NfNQN4VGloSiKo7q4HqAMcj"
select select "150"
select select "spot1"
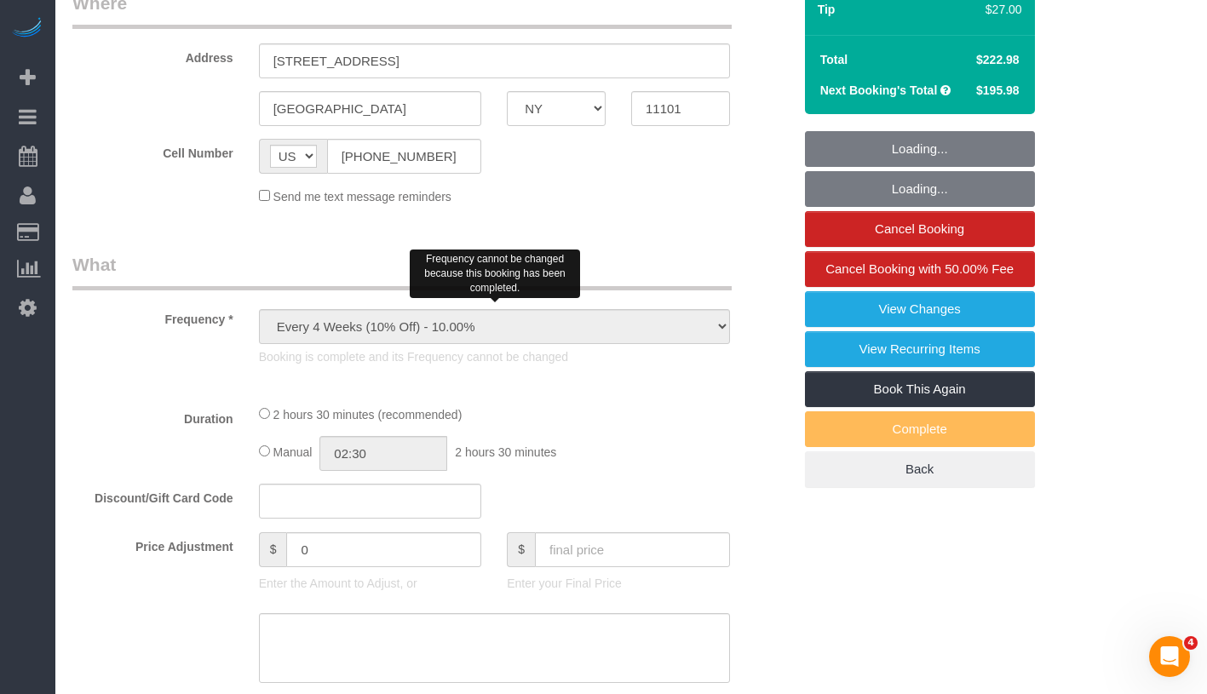
select select "number:89"
select select "number:90"
select select "number:15"
select select "number:5"
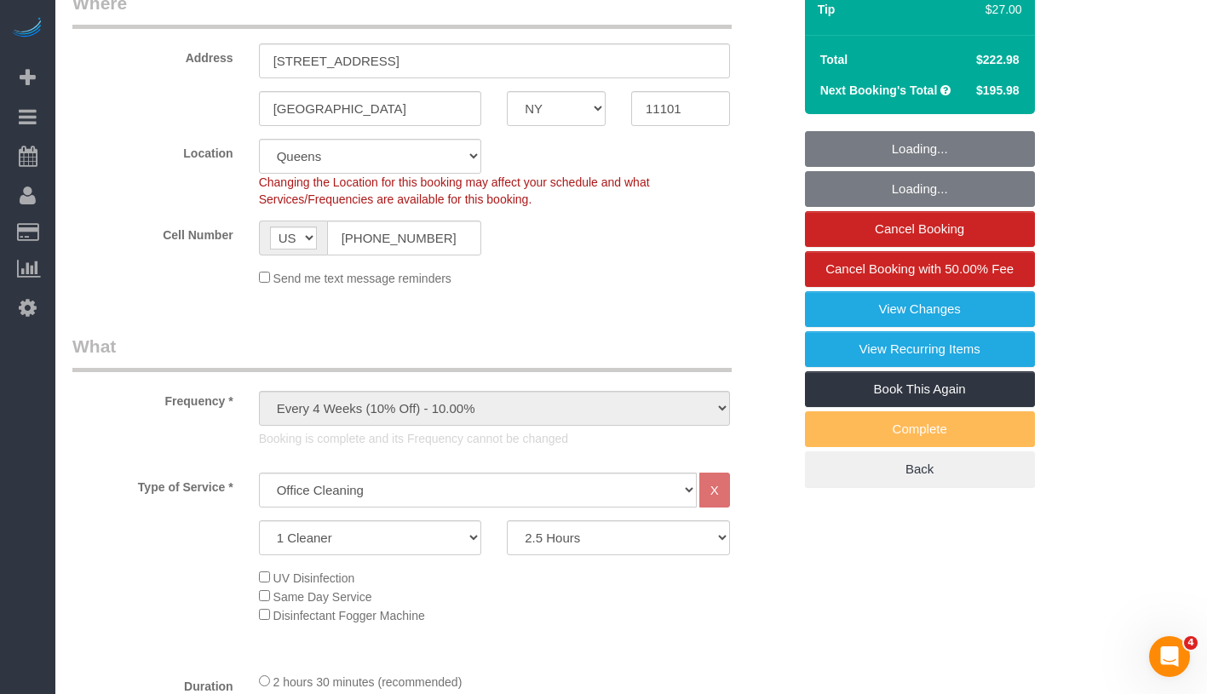
select select "object:1406"
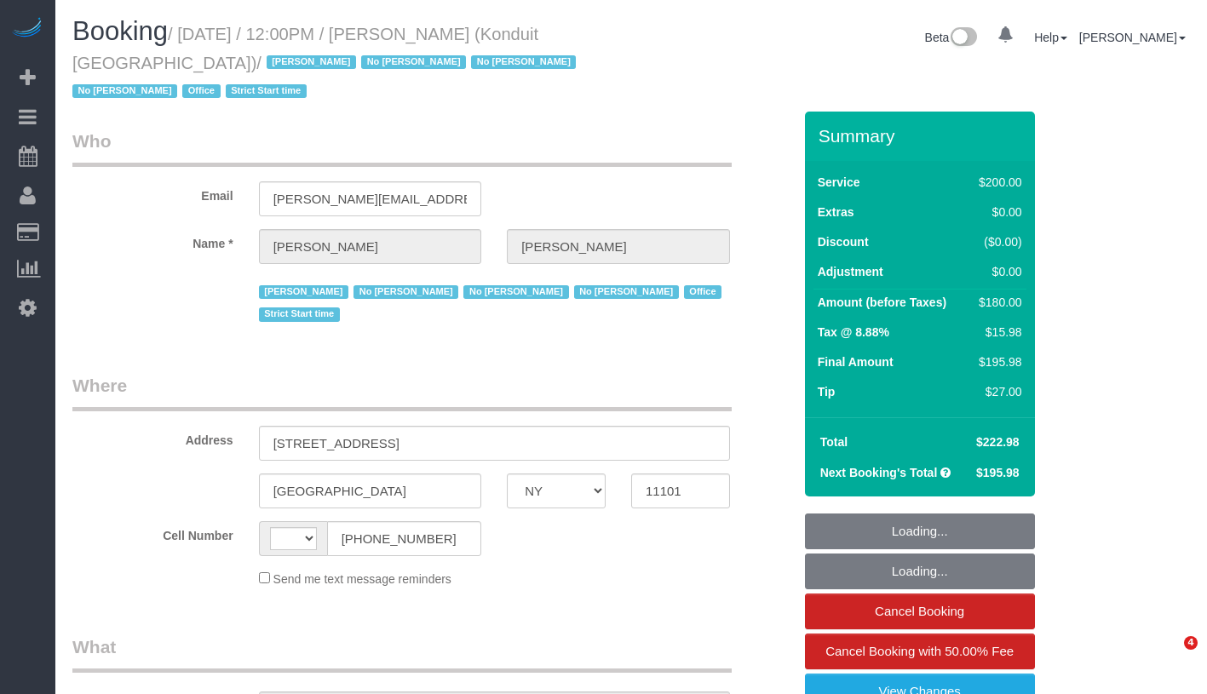
select select "NY"
select select "string:[GEOGRAPHIC_DATA]"
select select "object:780"
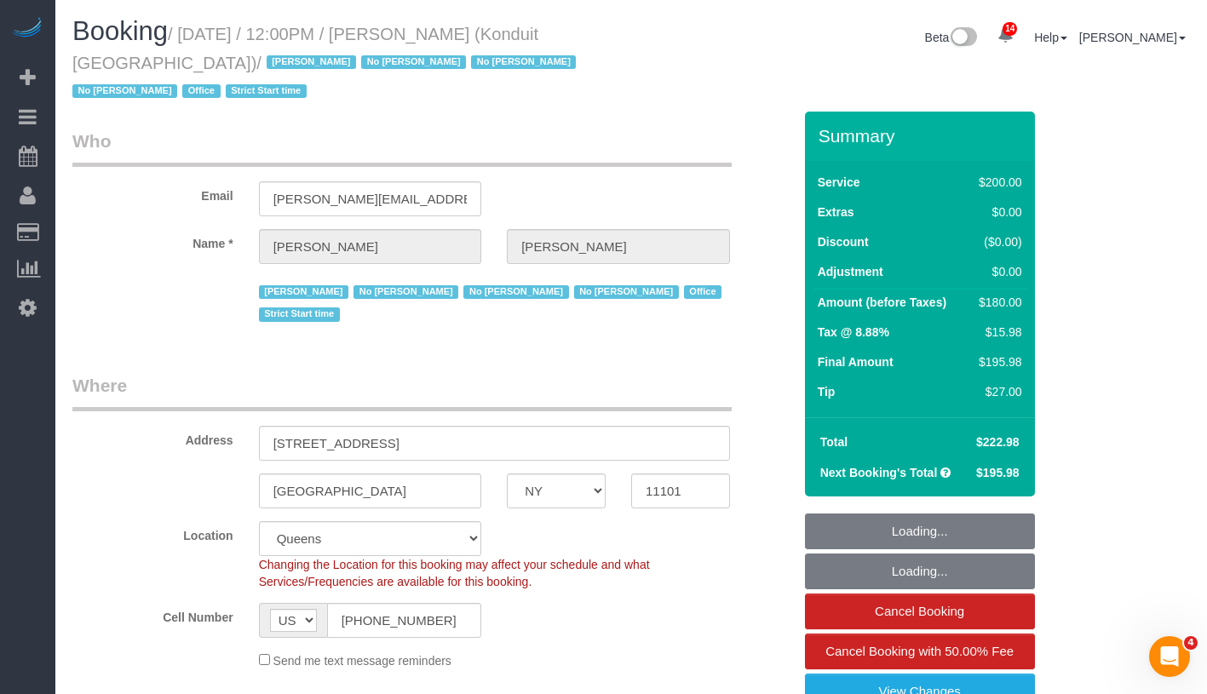
select select "string:stripe-pm_1NfNQN4VGloSiKo7q4HqAMcj"
select select "object:786"
select select "spot1"
select select "number:89"
select select "number:90"
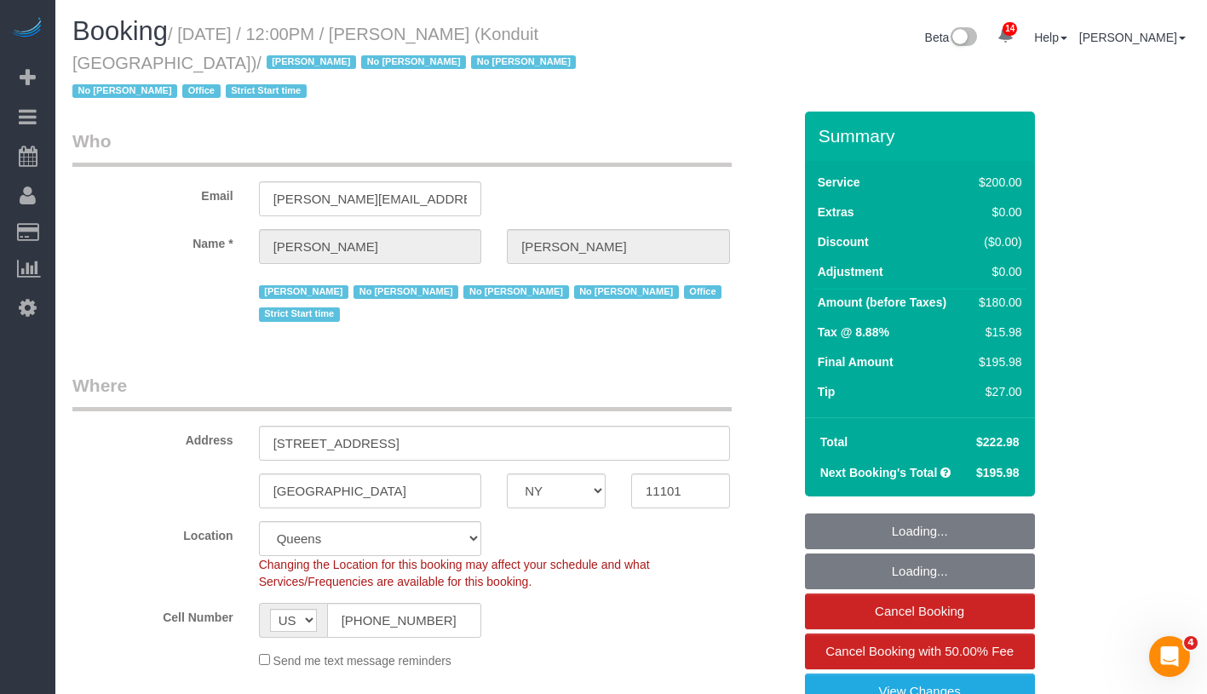
select select "number:15"
select select "number:5"
select select "150"
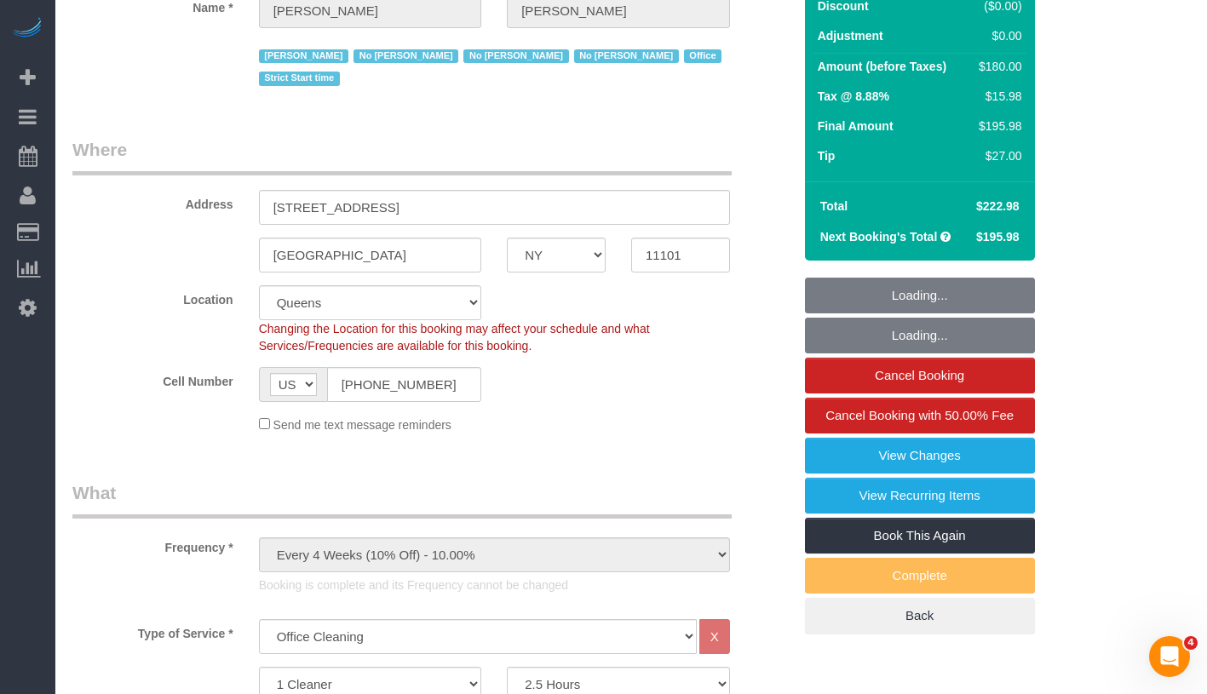
scroll to position [357, 0]
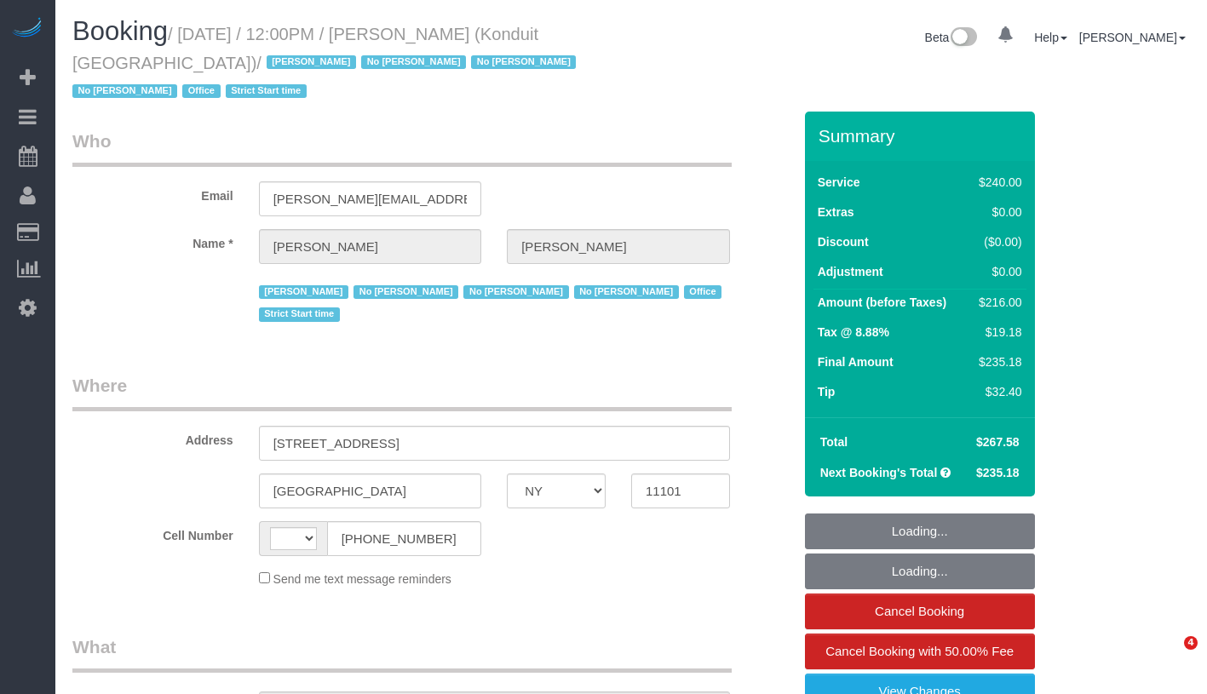
select select "NY"
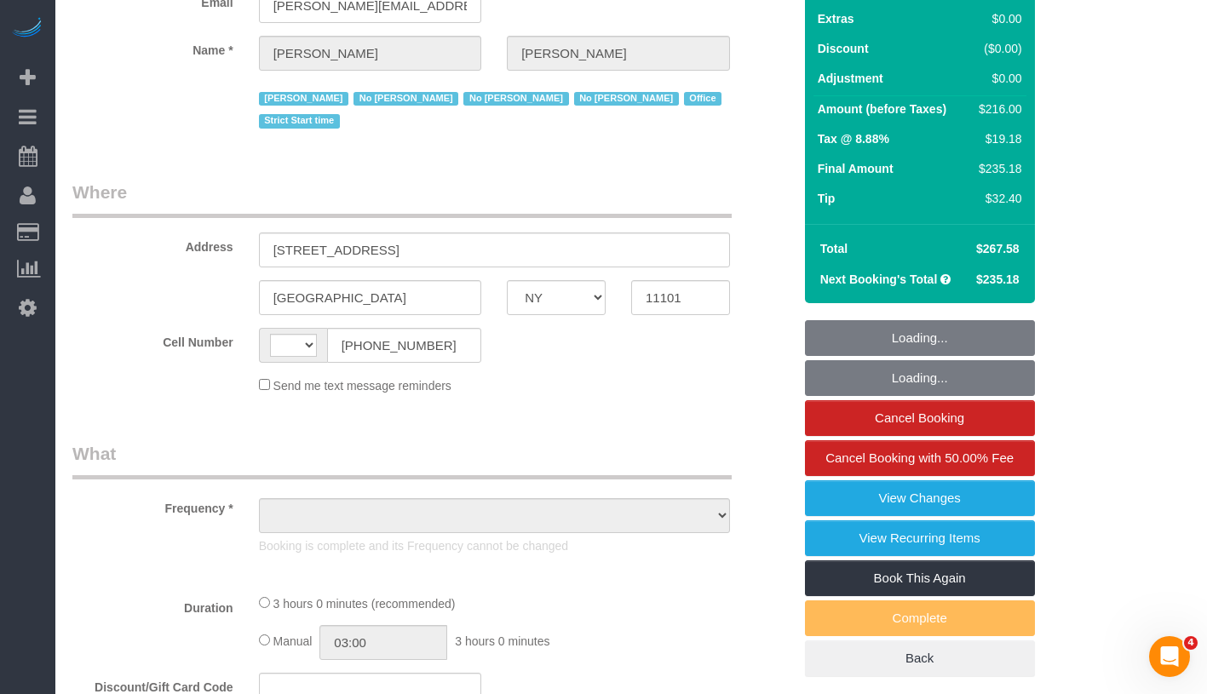
scroll to position [466, 0]
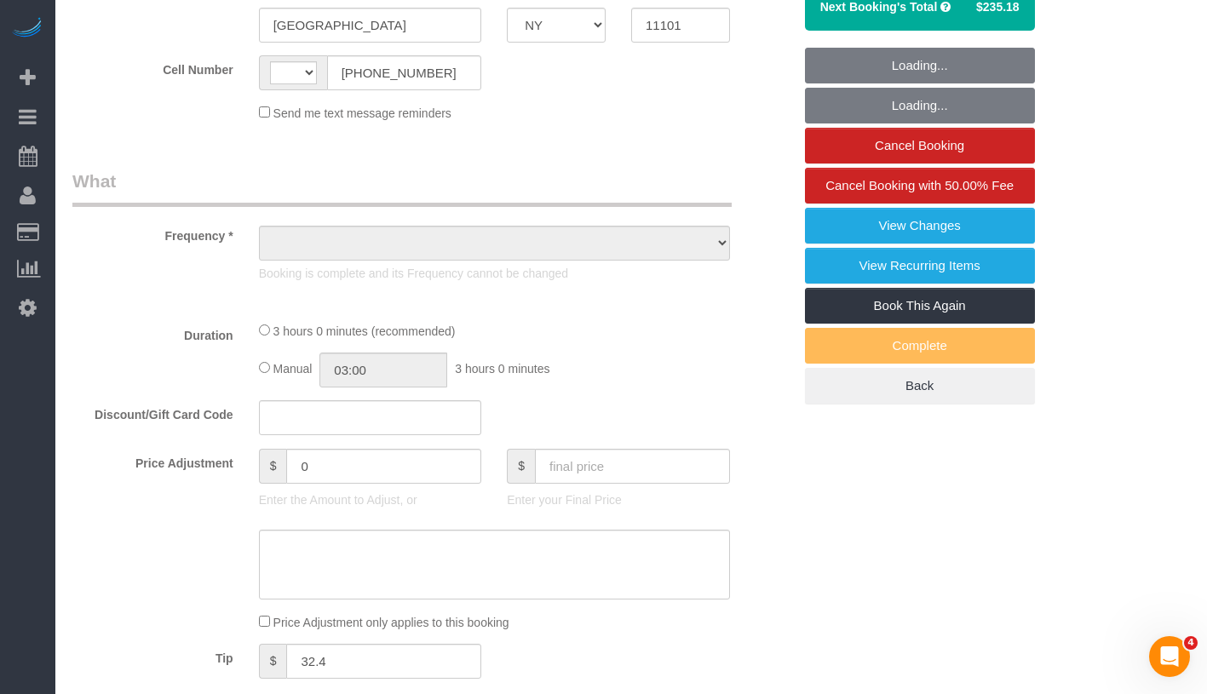
select select "string:[GEOGRAPHIC_DATA]"
select select "object:783"
select select "180"
select select "spot1"
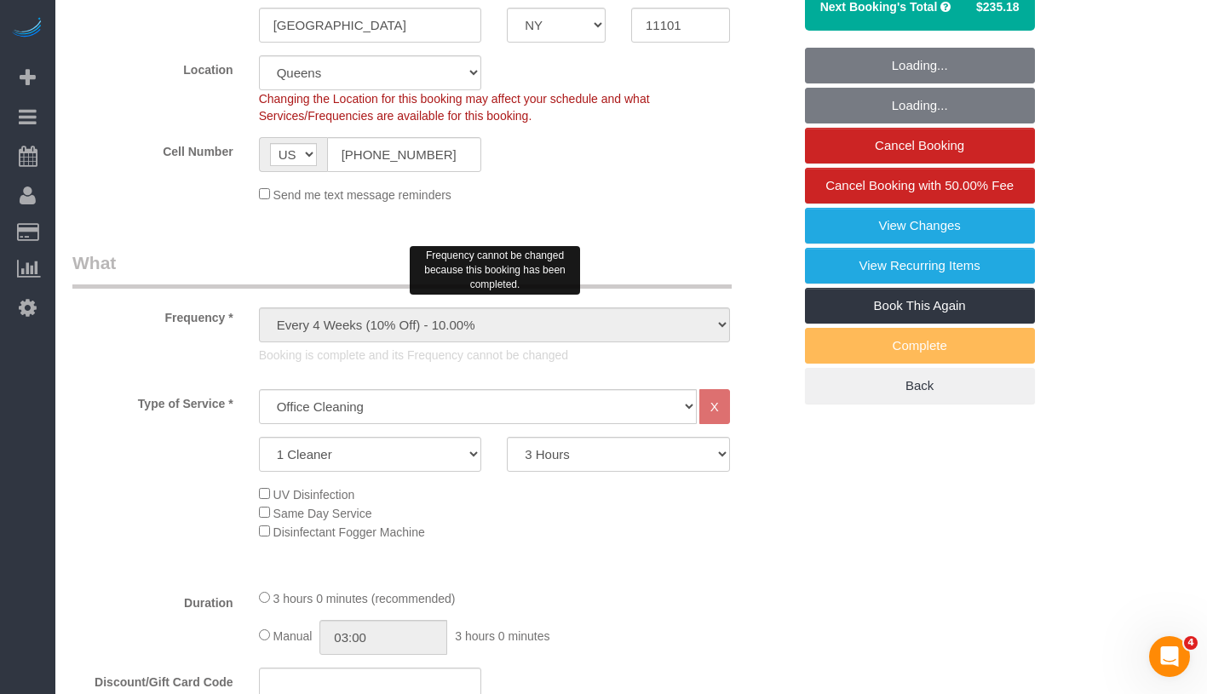
select select "string:stripe-pm_1NfNQN4VGloSiKo7q4HqAMcj"
select select "number:89"
select select "number:90"
select select "number:15"
select select "number:5"
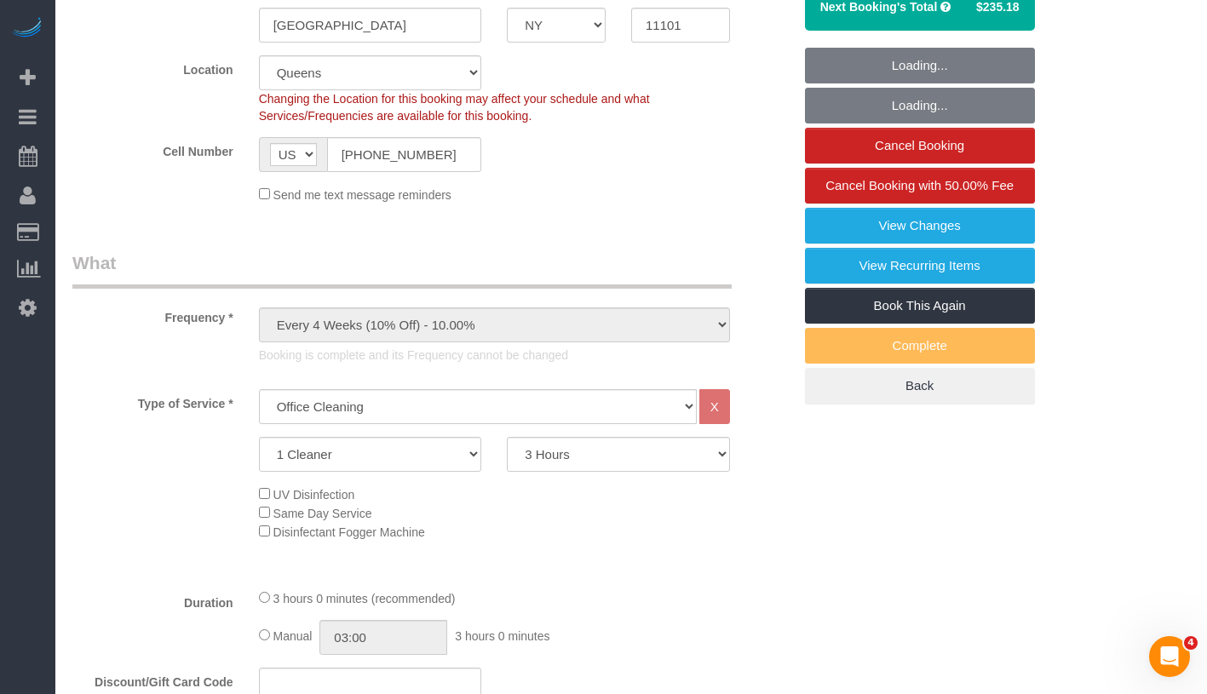
select select "object:1409"
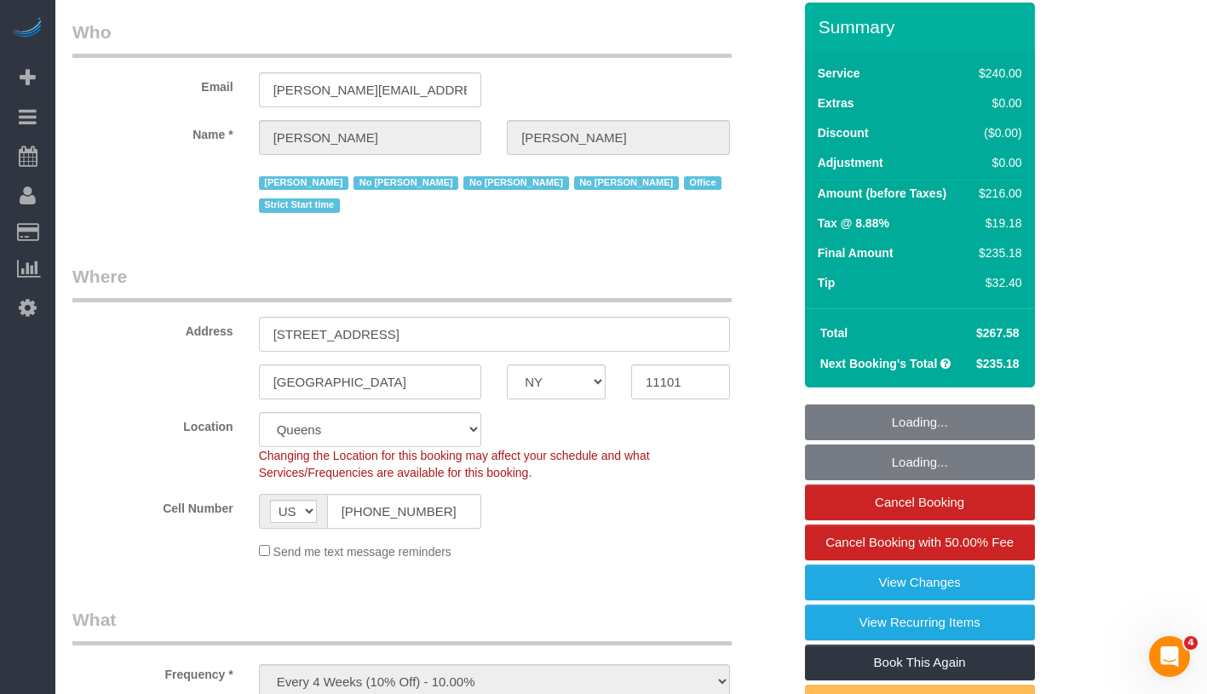
scroll to position [0, 0]
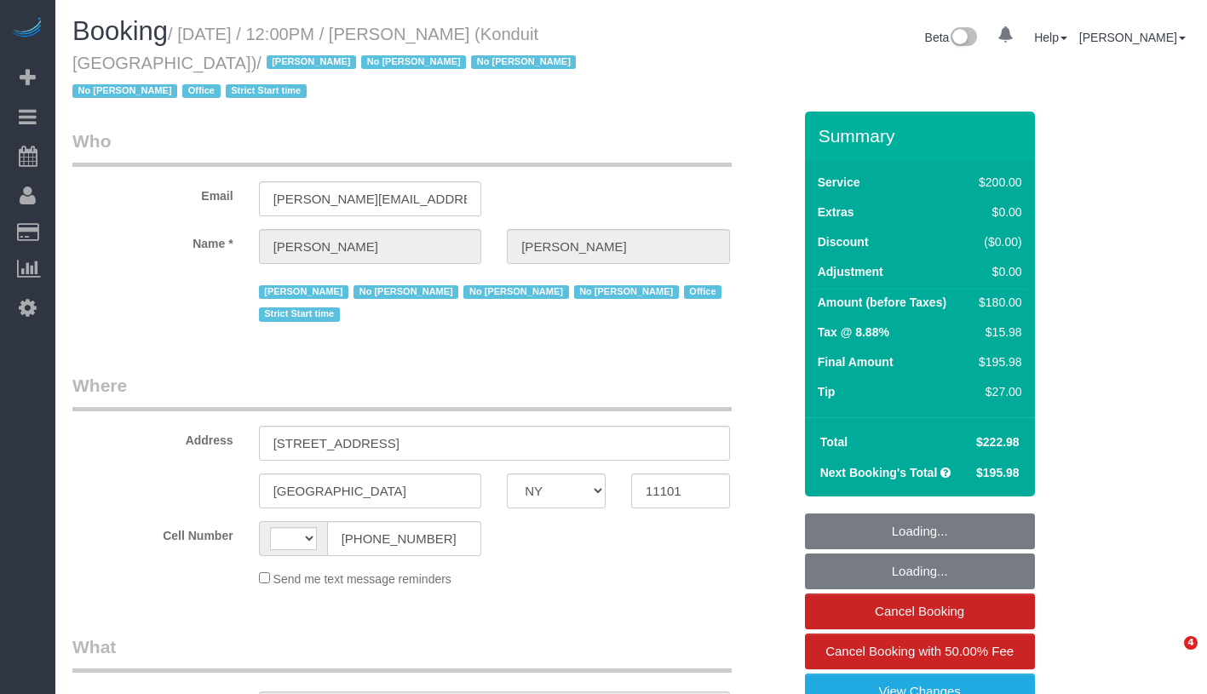
select select "NY"
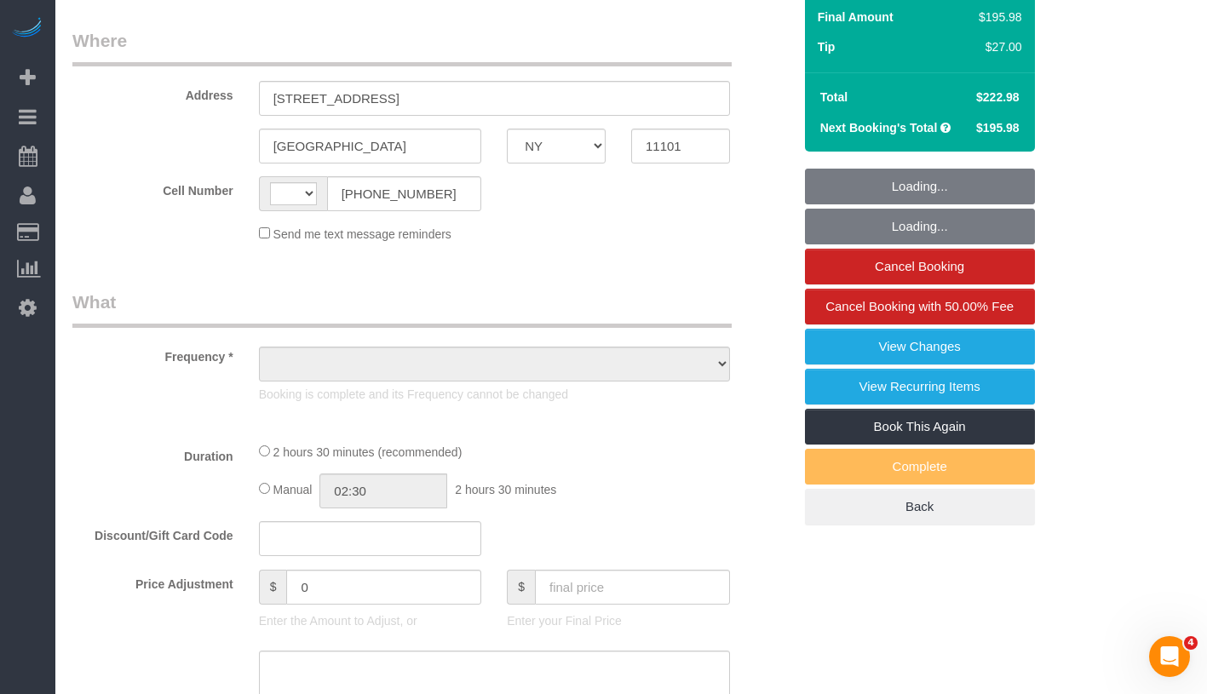
select select "object:533"
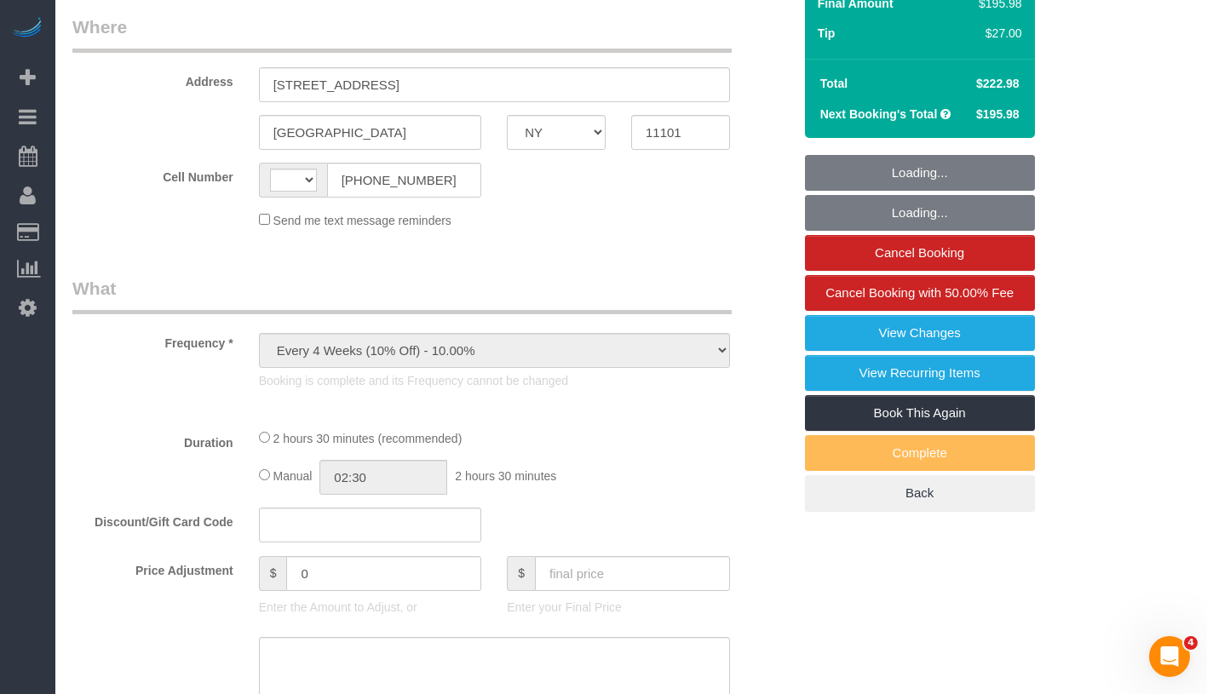
select select "150"
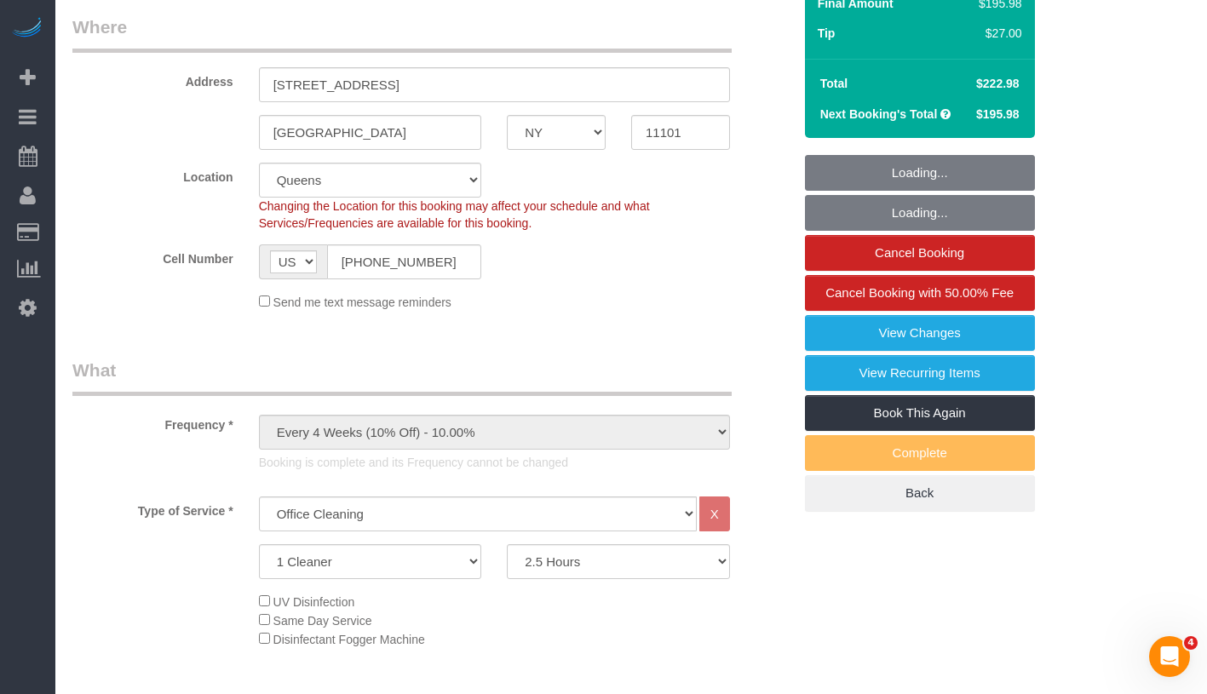
select select "string:[GEOGRAPHIC_DATA]"
select select "string:stripe-pm_1NfNQN4VGloSiKo7q4HqAMcj"
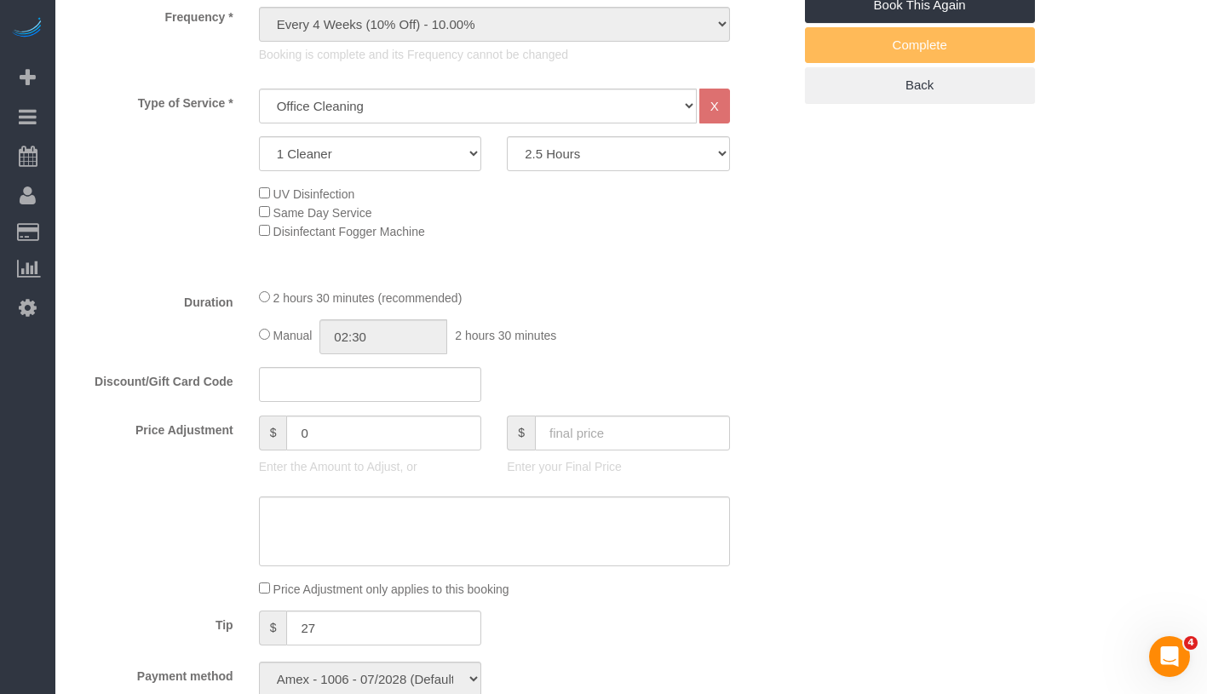
select select "spot1"
select select "number:89"
select select "number:90"
select select "number:15"
select select "number:5"
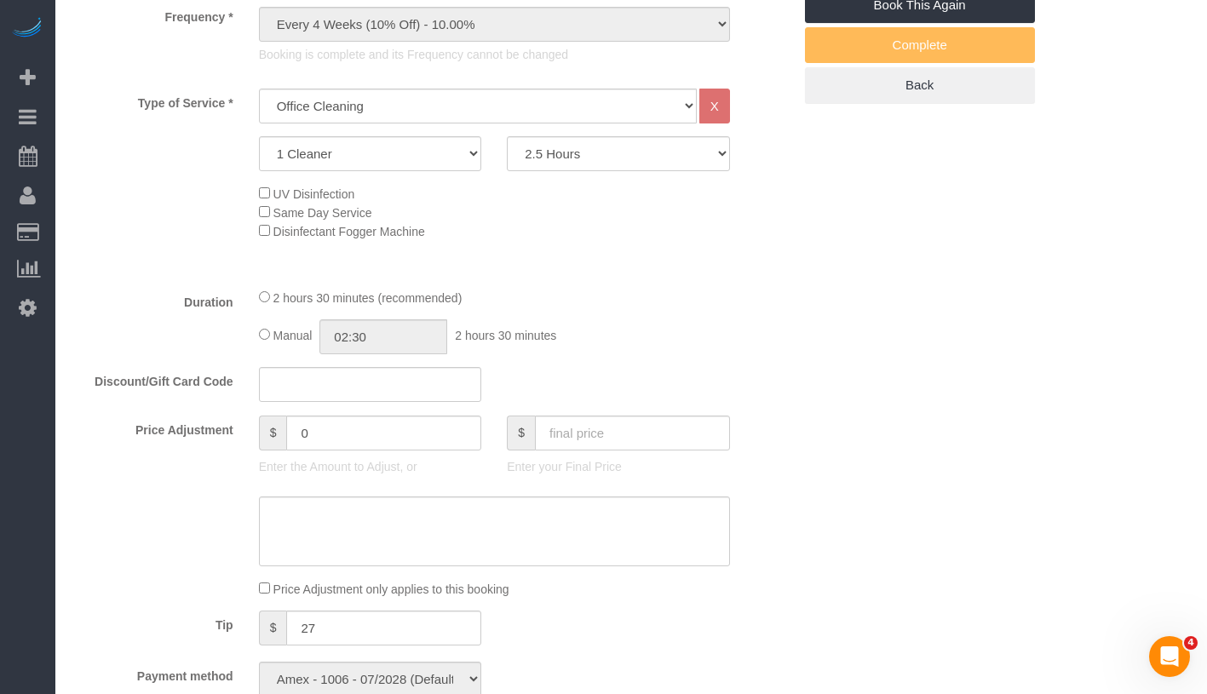
select select "object:1025"
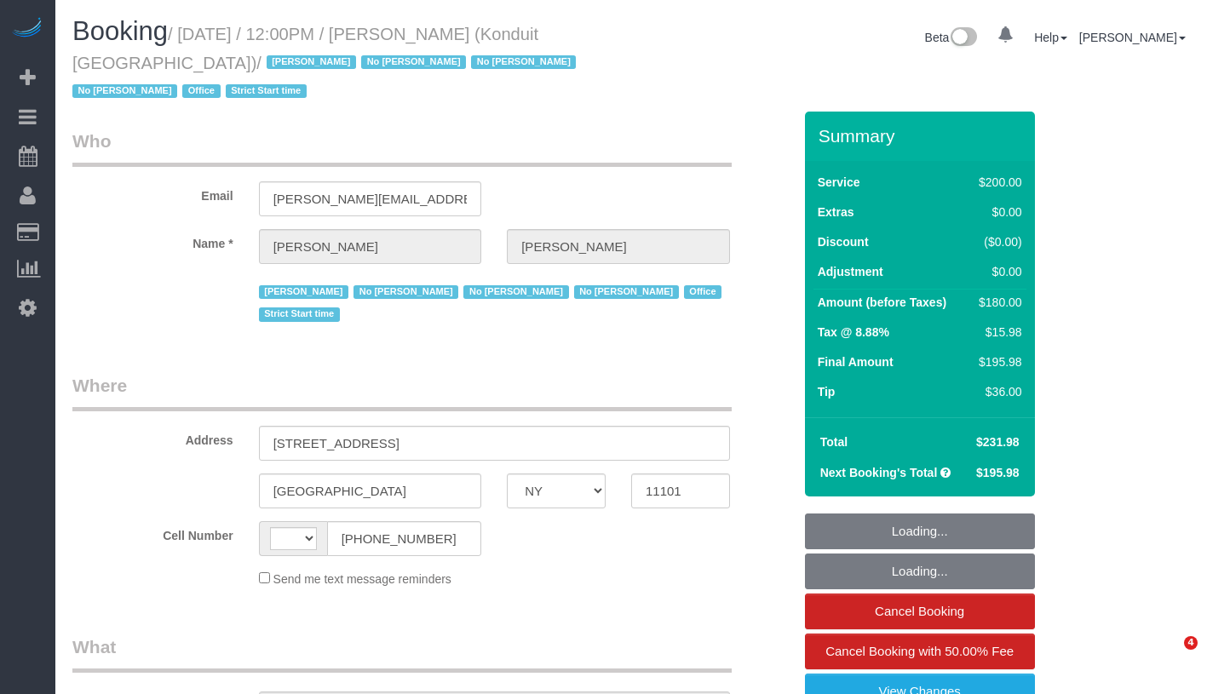
select select "NY"
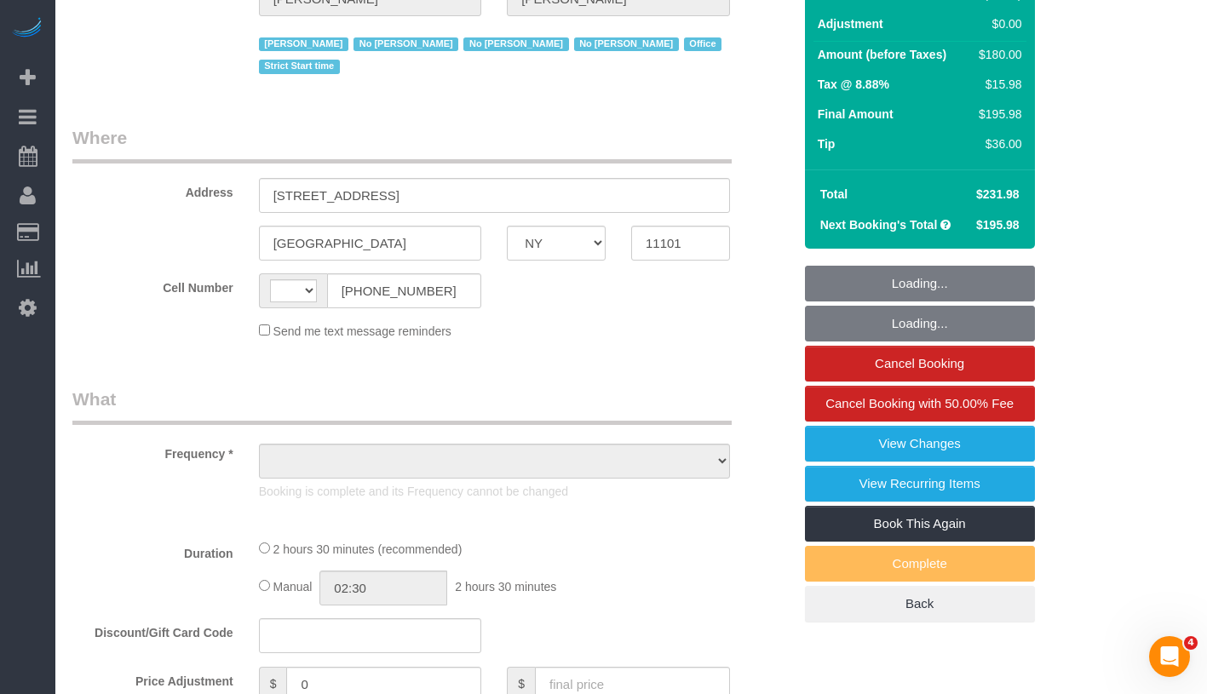
scroll to position [481, 0]
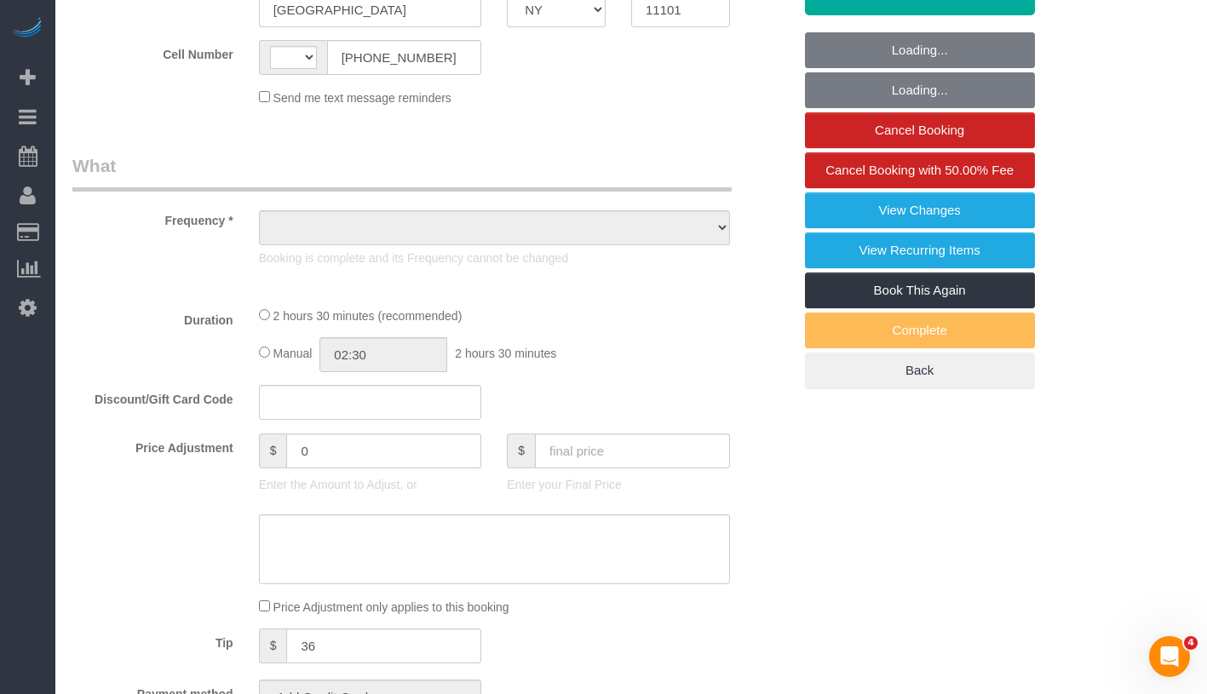
select select "string:[GEOGRAPHIC_DATA]"
select select "object:783"
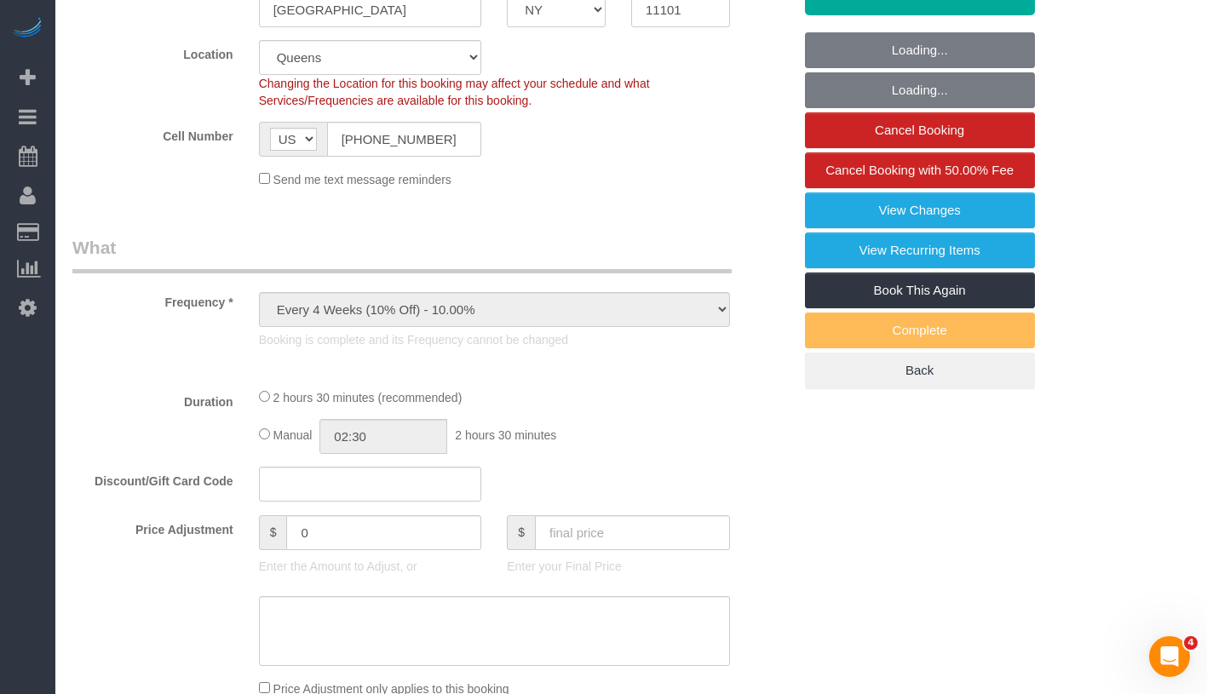
select select "string:stripe-pm_1NfNQN4VGloSiKo7q4HqAMcj"
select select "150"
select select "spot1"
select select "number:89"
select select "number:90"
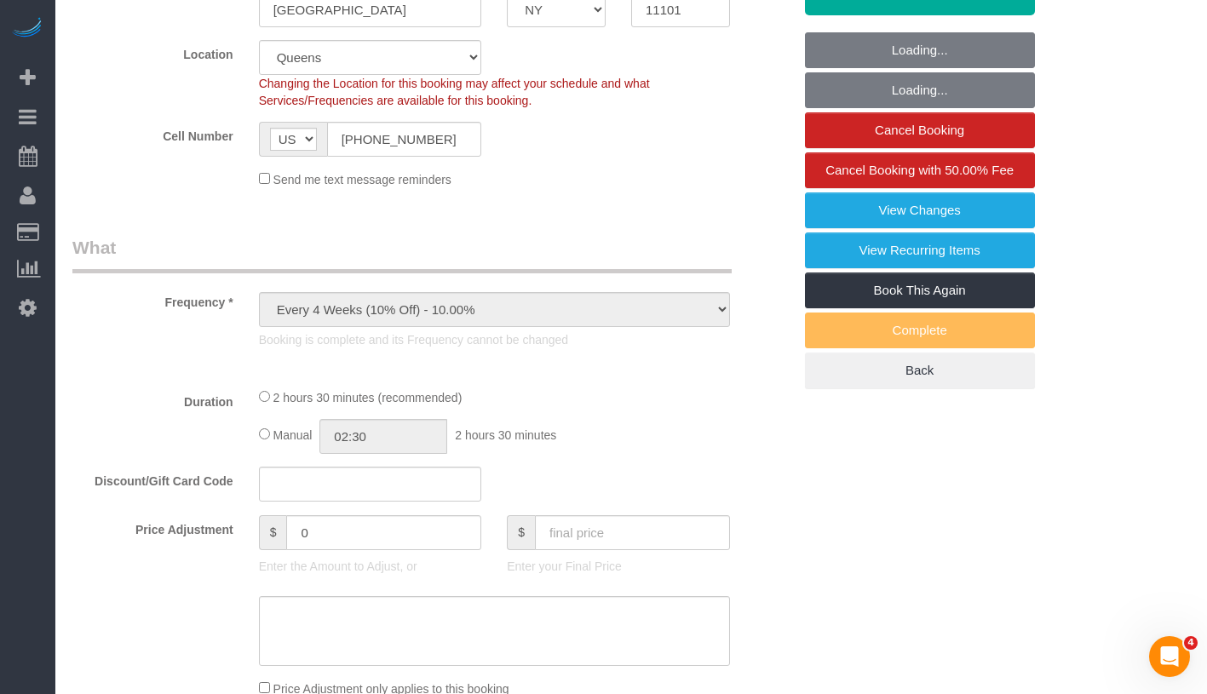
select select "number:15"
select select "number:5"
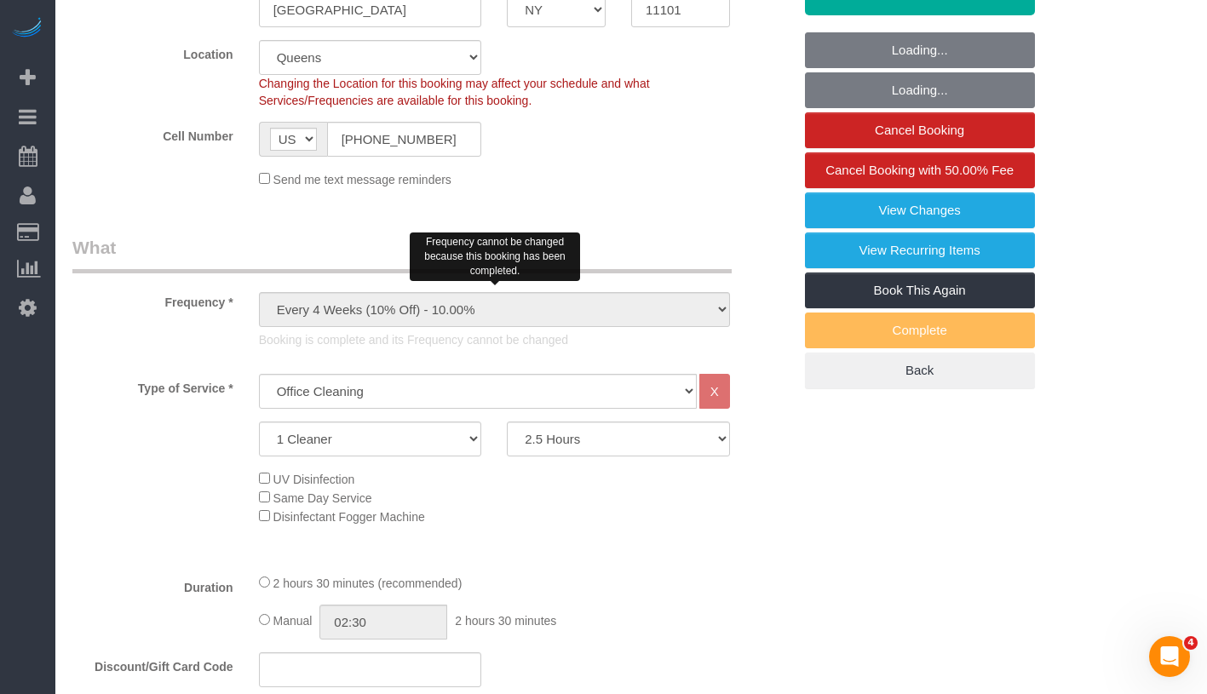
select select "object:1406"
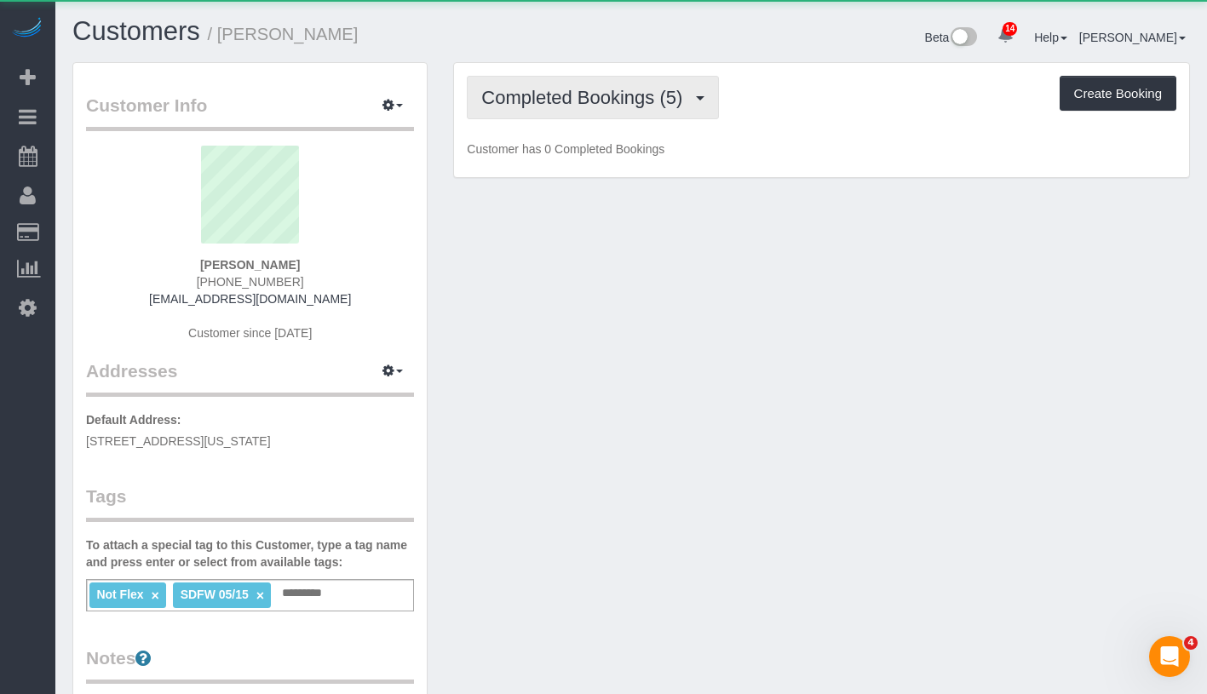
click at [567, 103] on span "Completed Bookings (5)" at bounding box center [586, 97] width 210 height 21
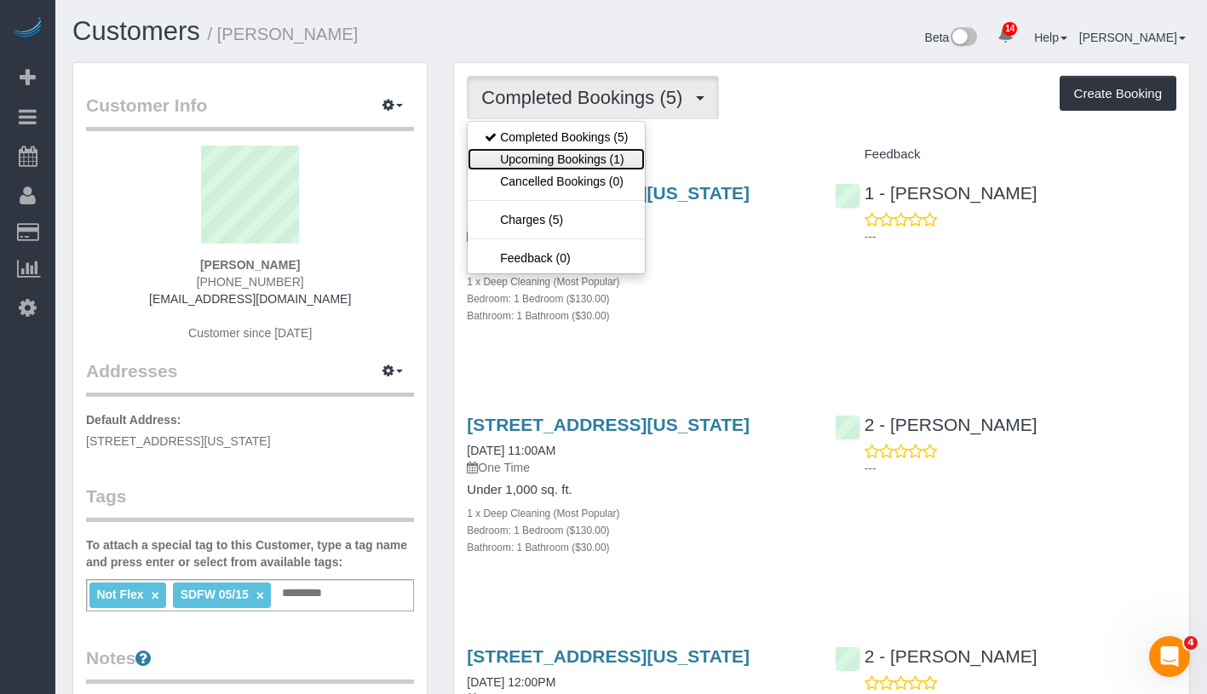
click at [567, 155] on link "Upcoming Bookings (1)" at bounding box center [556, 159] width 177 height 22
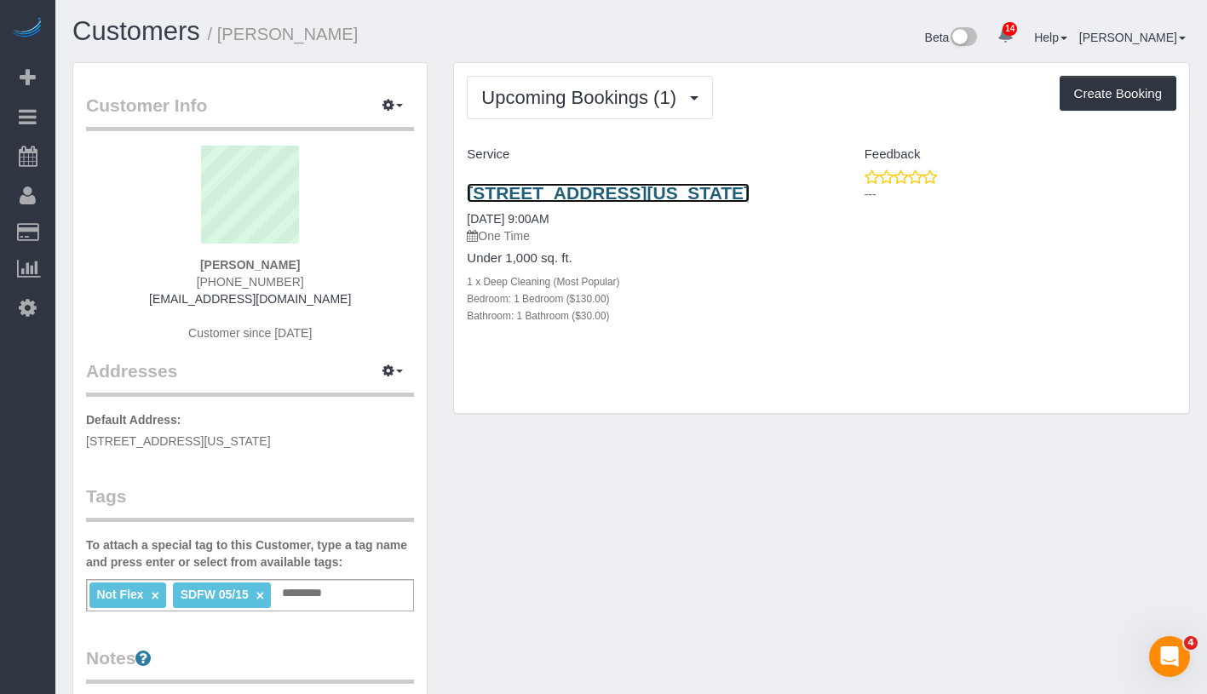
click at [604, 196] on link "[STREET_ADDRESS][US_STATE]" at bounding box center [608, 193] width 283 height 20
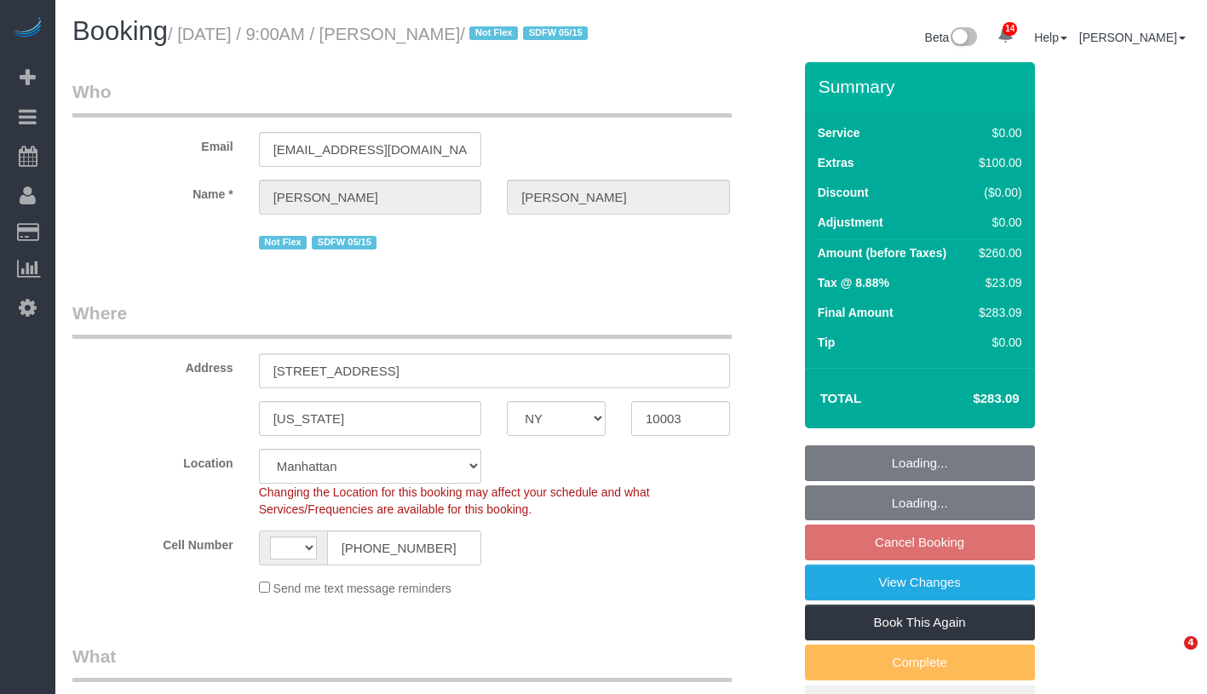
select select "NY"
select select "string:stripe-pm_1QU7Id4VGloSiKo7vdTccFwo"
select select "number:89"
select select "number:90"
select select "number:15"
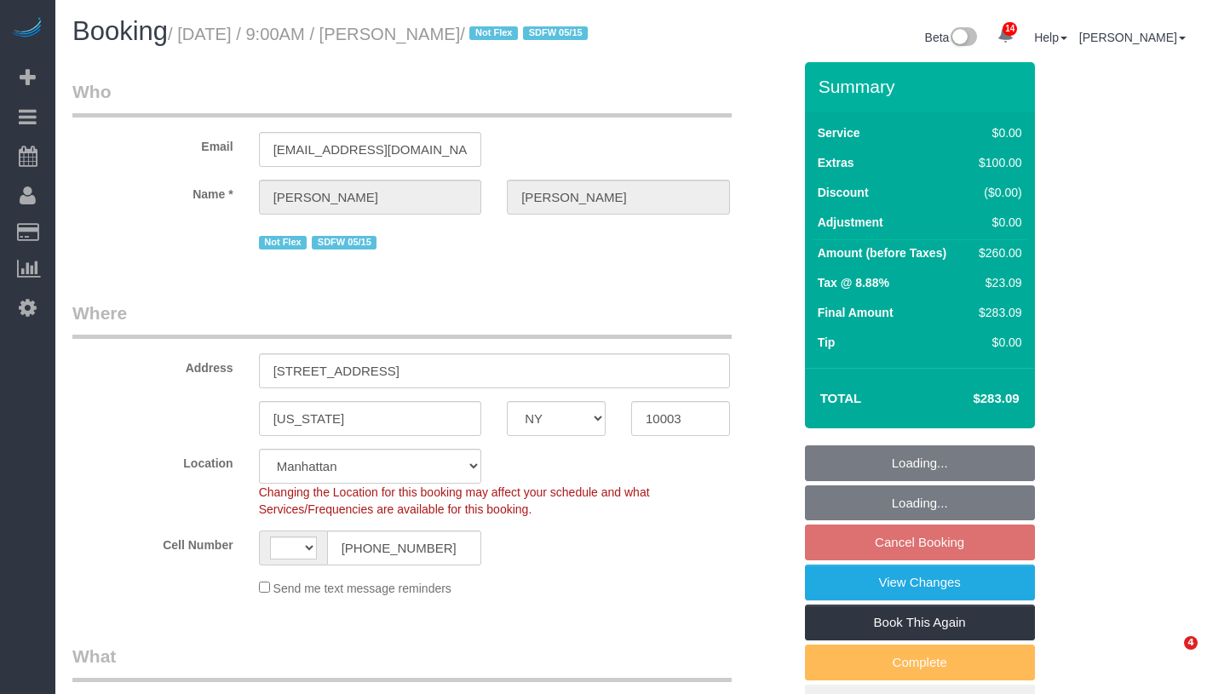
select select "number:5"
select select "string:[GEOGRAPHIC_DATA]"
select select "object:891"
select select "spot2"
select select "object:1424"
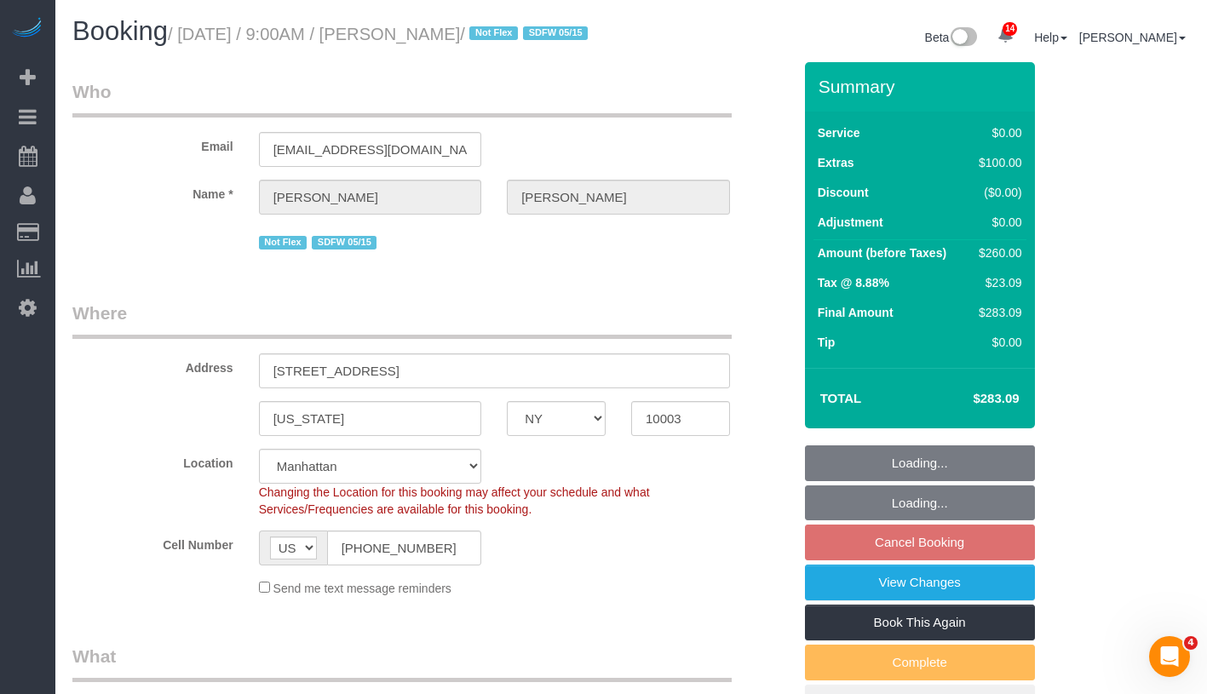
select select "1"
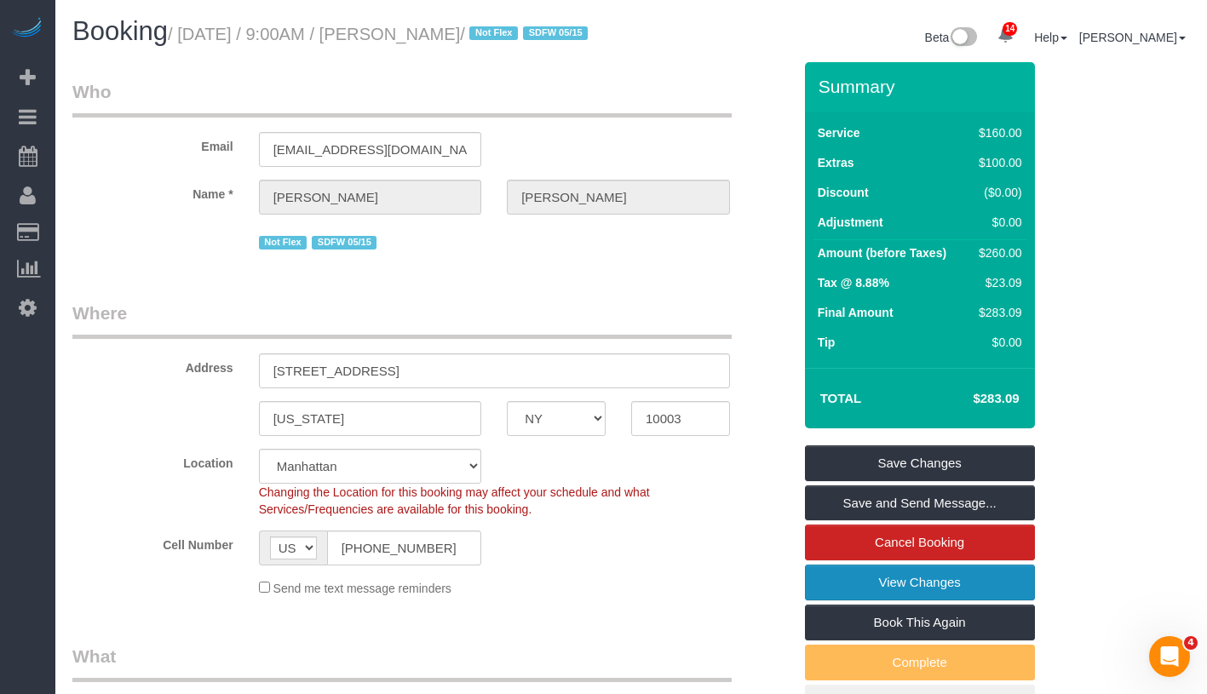
click at [965, 601] on link "View Changes" at bounding box center [920, 583] width 230 height 36
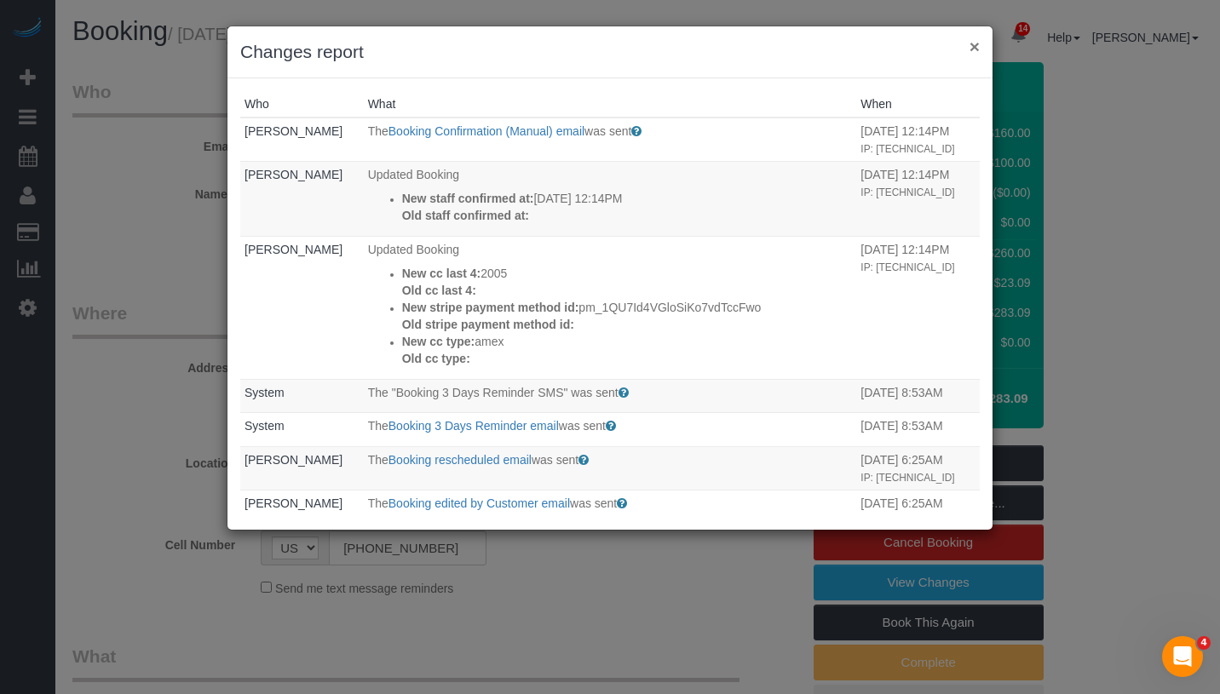
click at [971, 48] on button "×" at bounding box center [974, 46] width 10 height 18
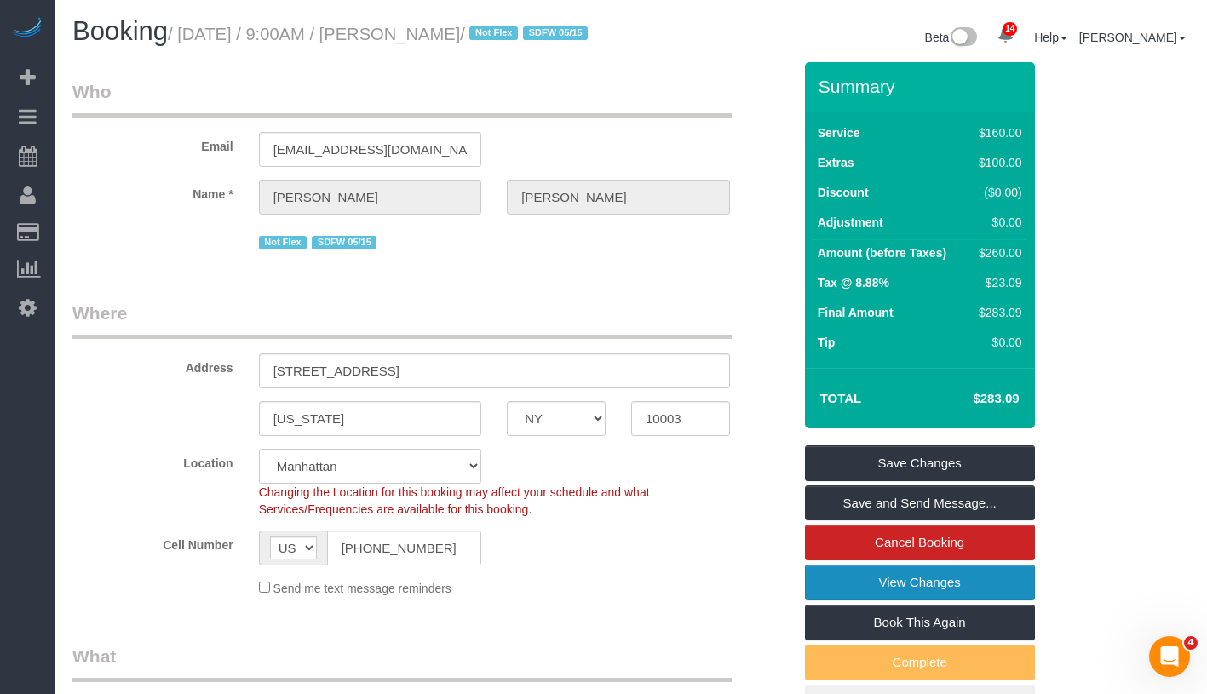
click at [1003, 601] on link "View Changes" at bounding box center [920, 583] width 230 height 36
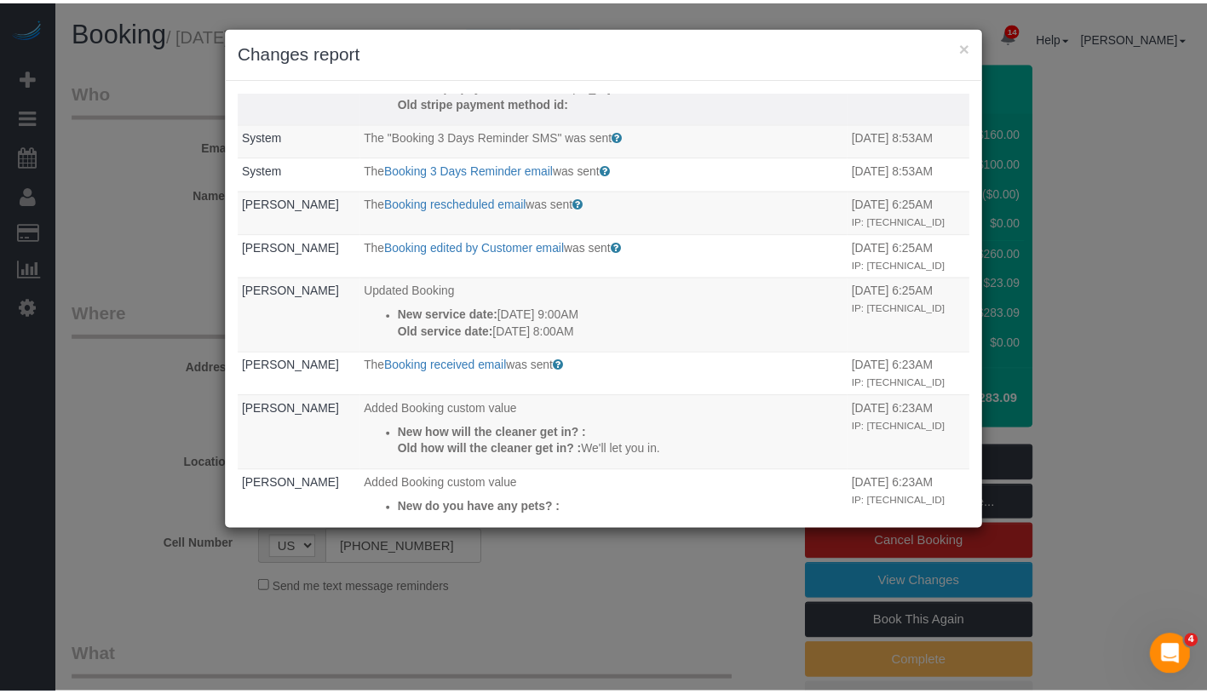
scroll to position [350, 0]
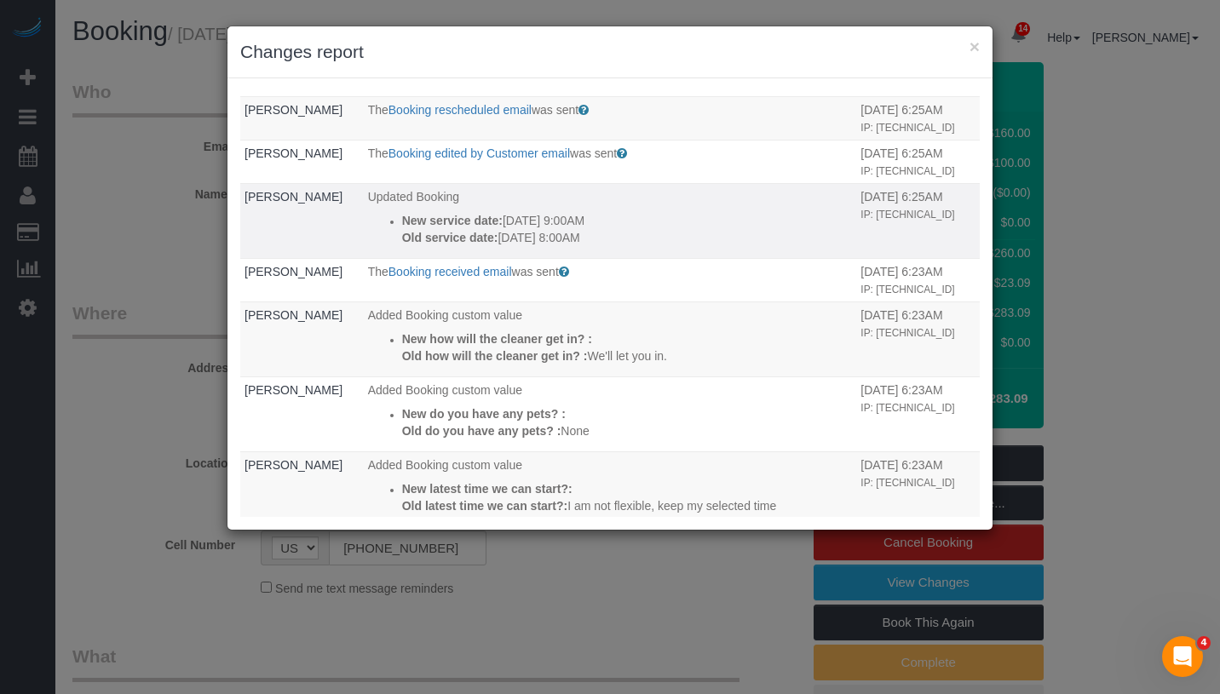
drag, startPoint x: 618, startPoint y: 273, endPoint x: 377, endPoint y: 250, distance: 243.0
click at [402, 246] on li "New service date: [DATE] 9:00AM Old service date: [DATE] 8:00AM" at bounding box center [627, 229] width 451 height 34
copy div "New service date: [DATE] 9:00AM Old service date: [DATE] 8:00AM"
click at [969, 47] on button "×" at bounding box center [974, 46] width 10 height 18
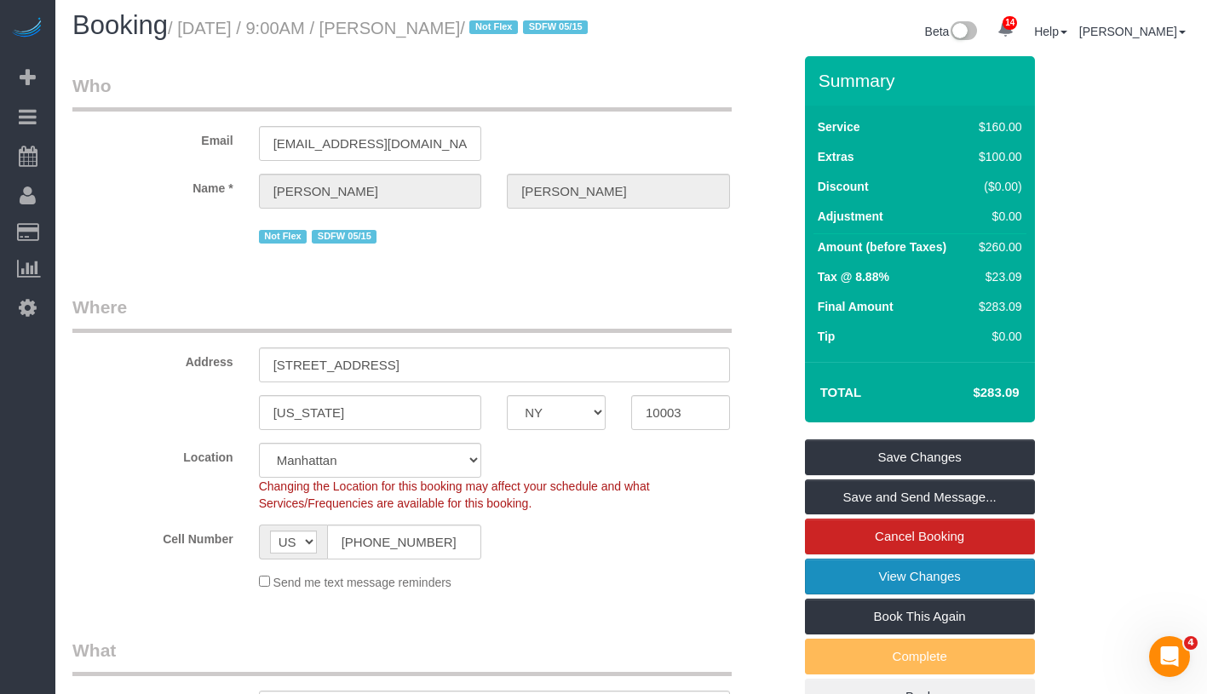
scroll to position [0, 0]
